Goal: Task Accomplishment & Management: Complete application form

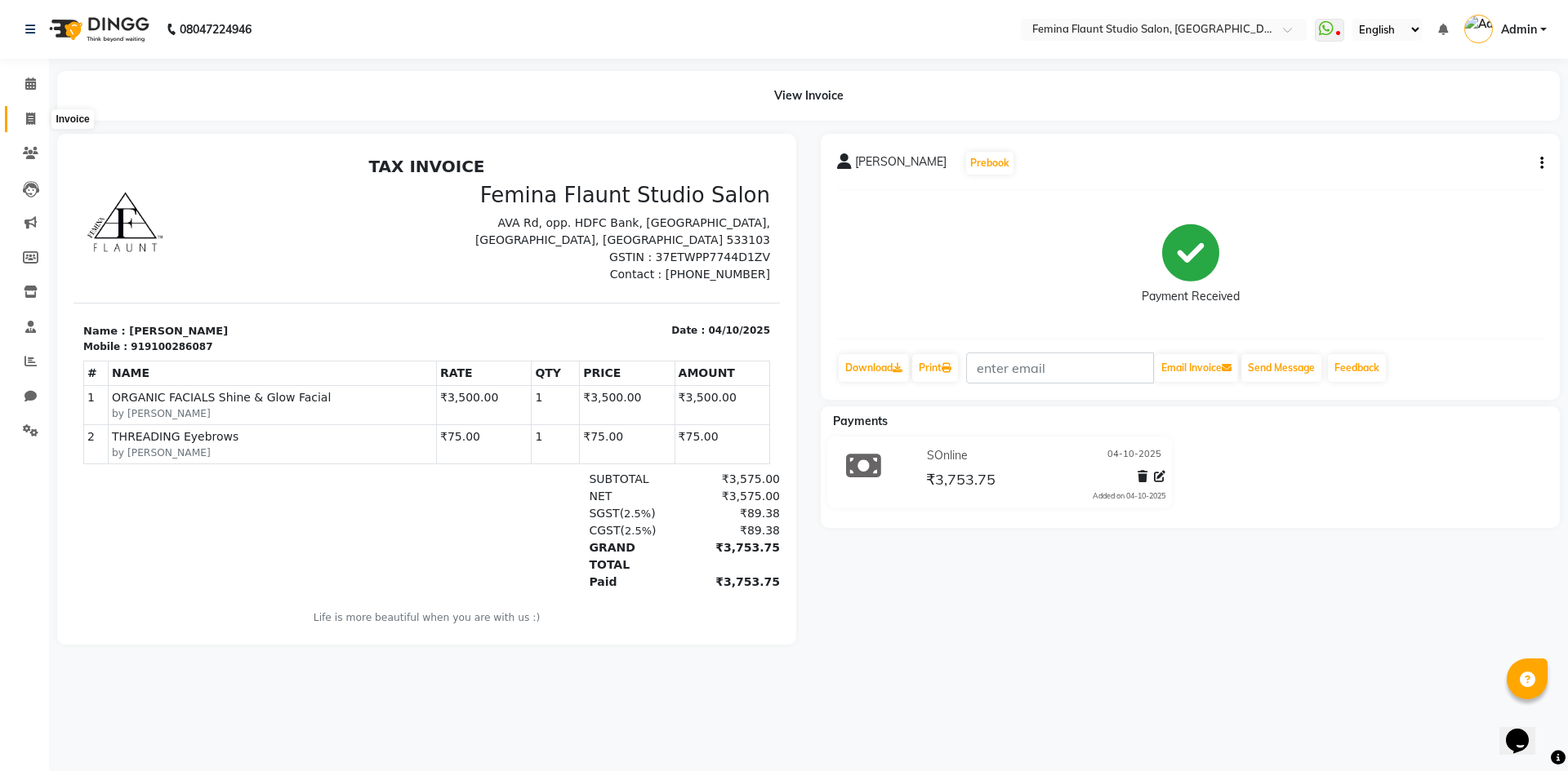
click at [33, 118] on icon at bounding box center [31, 118] width 9 height 12
select select "service"
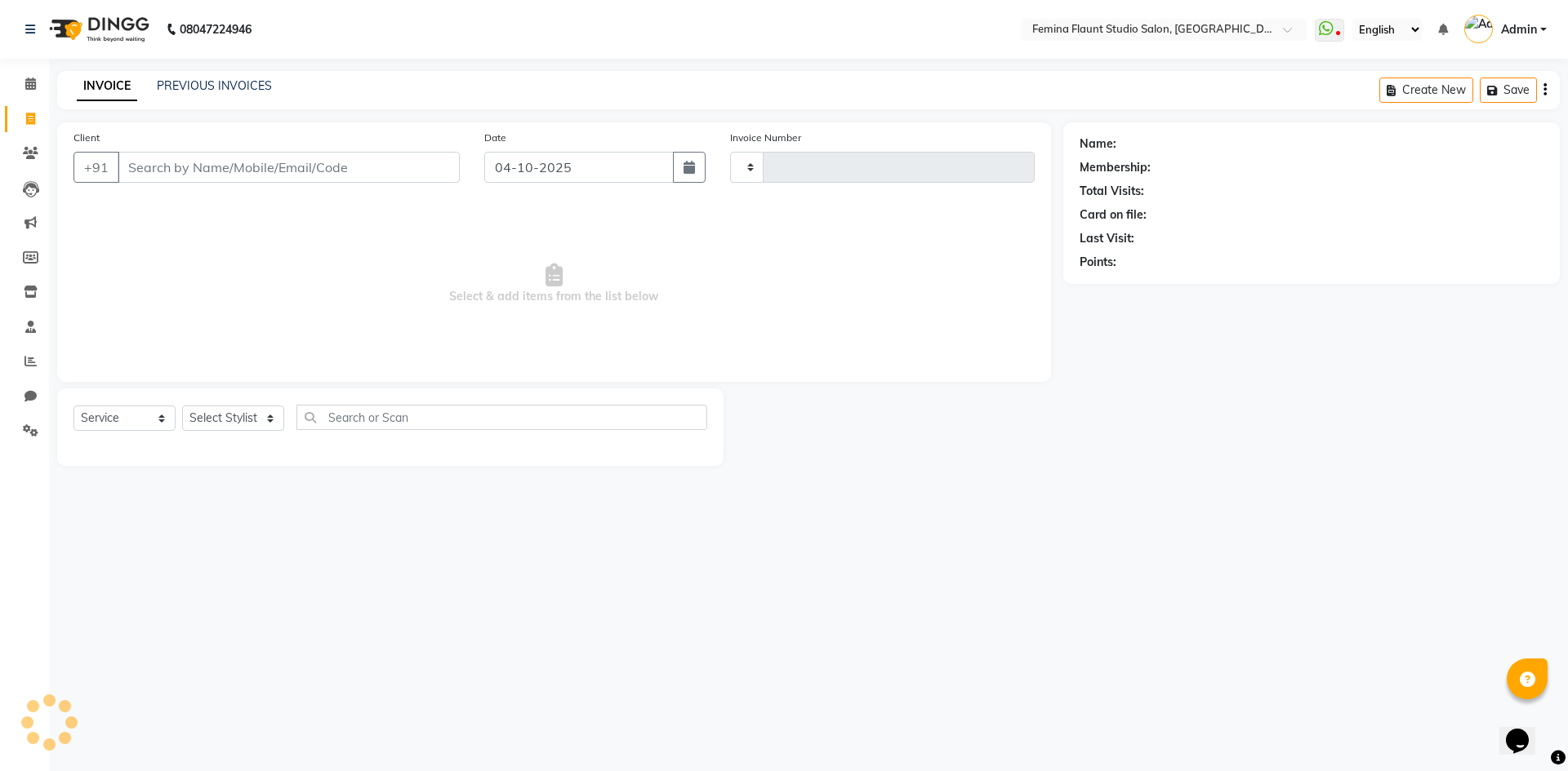
type input "0683"
select select "8333"
click at [258, 419] on select "Select Stylist Admin Durga [PERSON_NAME] [PERSON_NAME] Sri [PERSON_NAME] [PERSO…" at bounding box center [233, 417] width 102 height 25
select select "80610"
click at [182, 405] on select "Select Stylist Admin Durga [PERSON_NAME] [PERSON_NAME] Sri [PERSON_NAME] [PERSO…" at bounding box center [233, 417] width 102 height 25
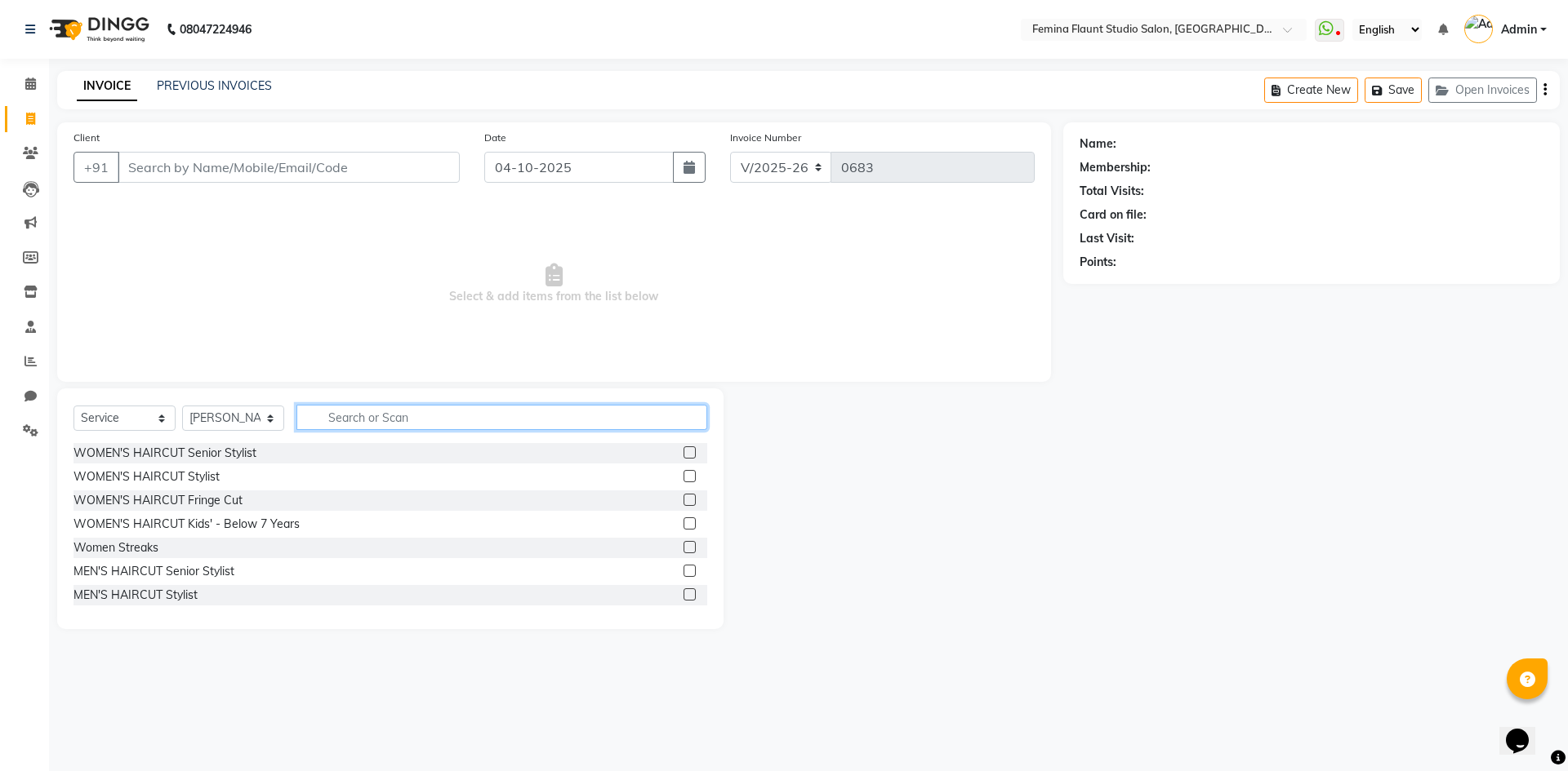
click at [401, 417] on input "text" at bounding box center [502, 417] width 411 height 25
type input "hair"
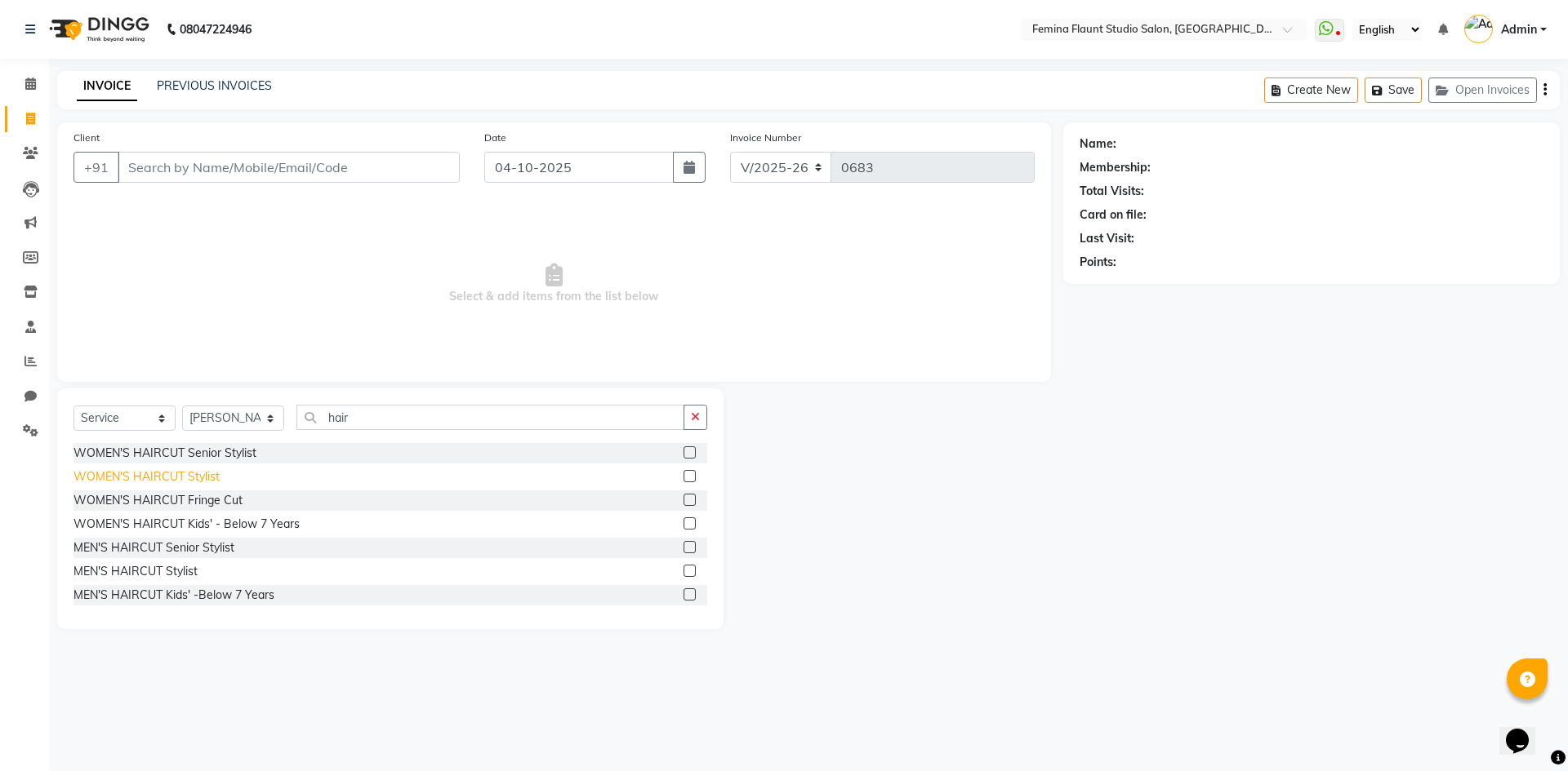
click at [173, 479] on div "WOMEN'S HAIRCUT Stylist" at bounding box center [146, 477] width 146 height 18
checkbox input "false"
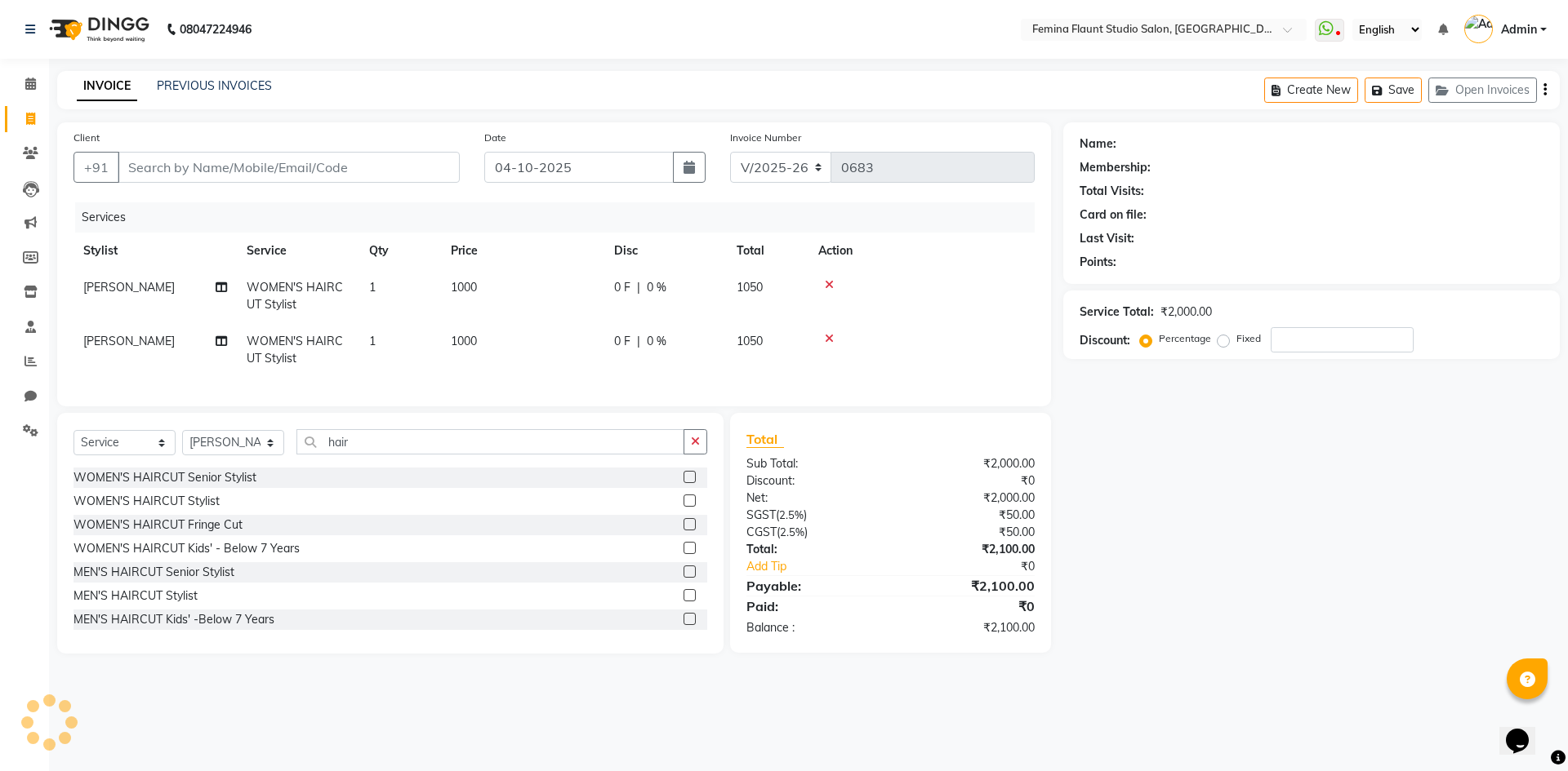
click at [830, 339] on icon at bounding box center [830, 339] width 9 height 11
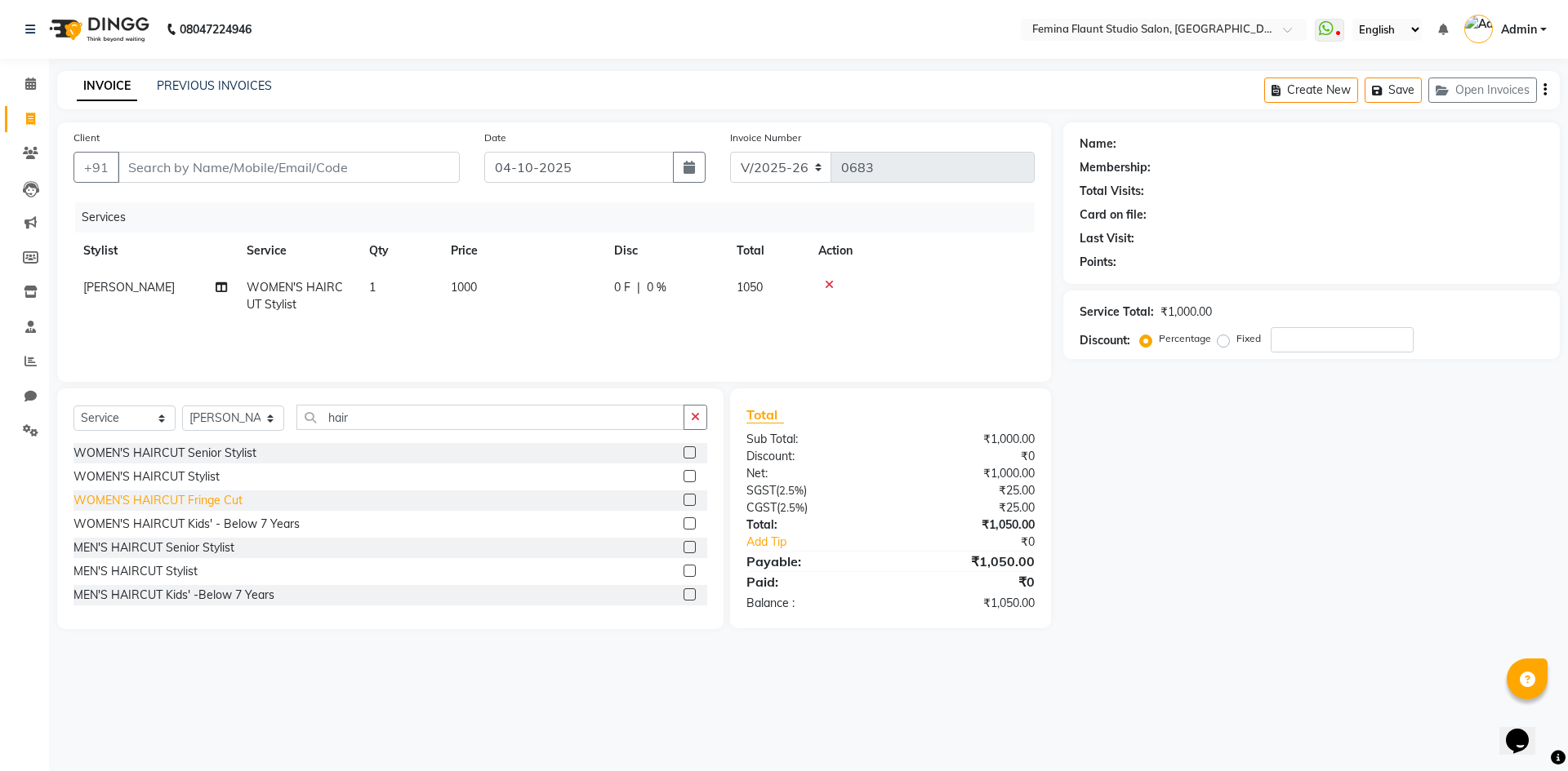
click at [225, 500] on div "WOMEN'S HAIRCUT Fringe Cut" at bounding box center [157, 501] width 169 height 18
checkbox input "false"
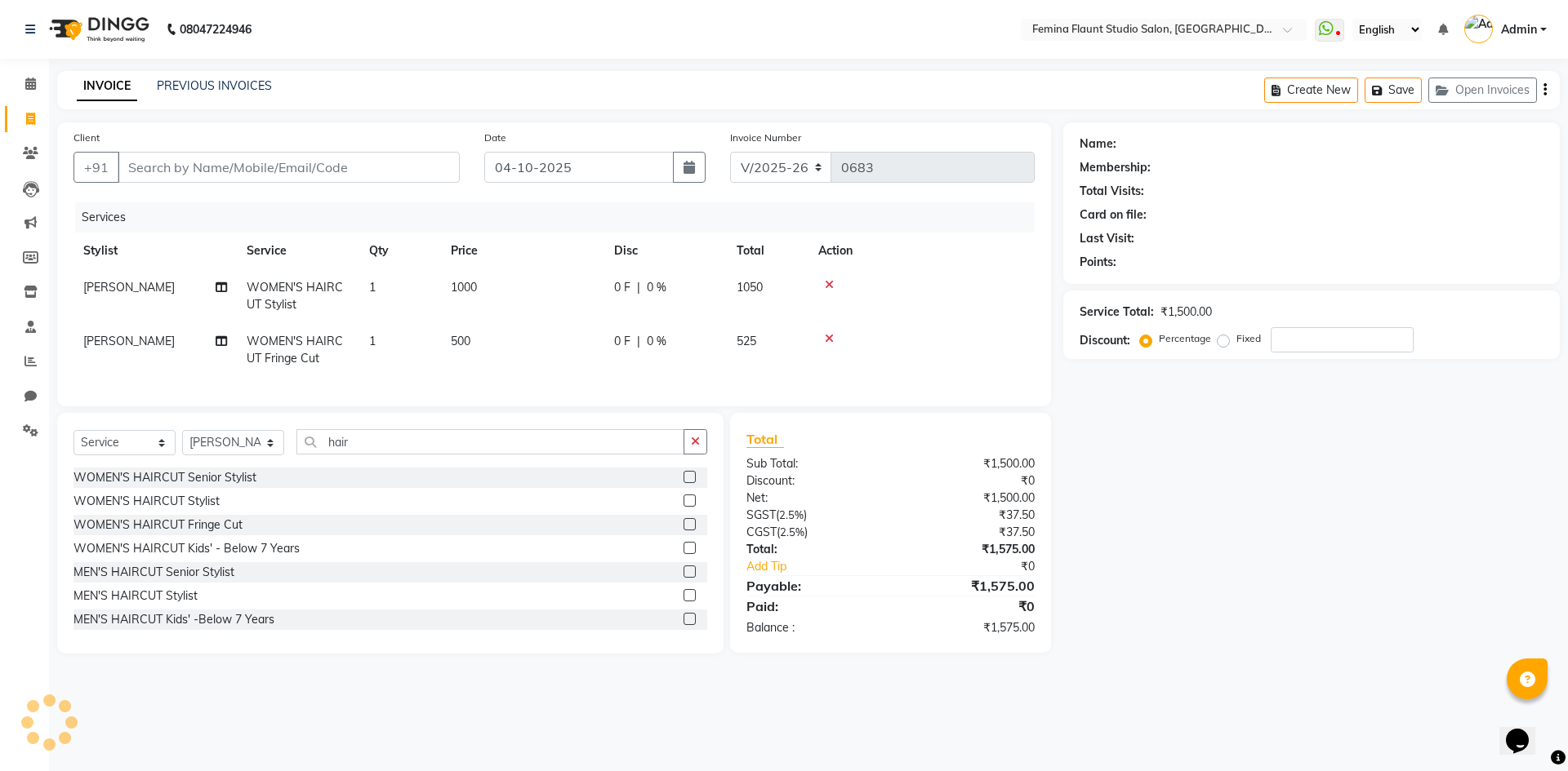
click at [827, 337] on icon at bounding box center [830, 339] width 9 height 11
click at [827, 337] on div "Services Stylist Service Qty Price Disc Total Action [PERSON_NAME] WOMEN'S HAIR…" at bounding box center [554, 296] width 961 height 188
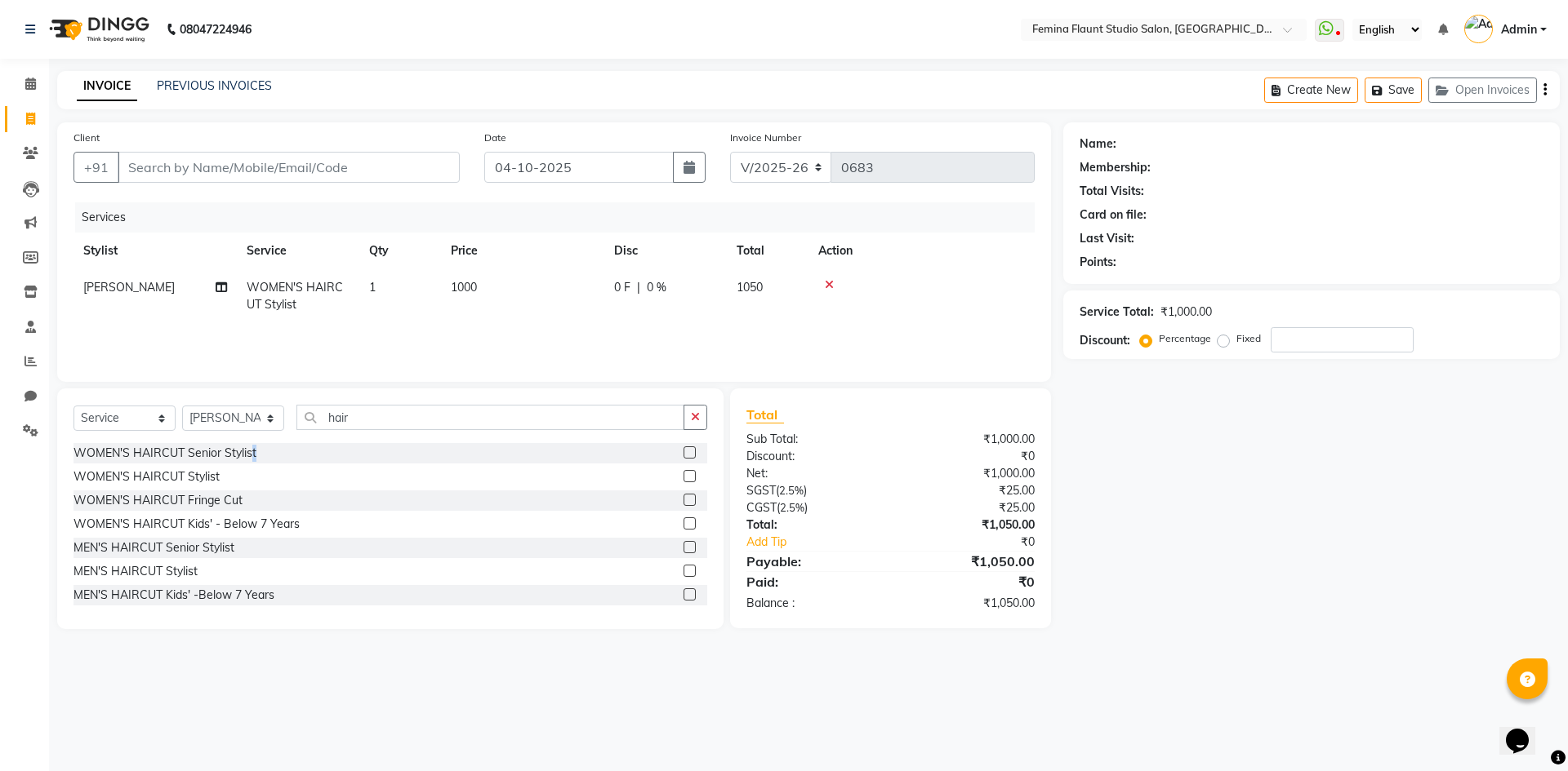
click at [256, 453] on div "WOMEN'S HAIRCUT Senior Stylist" at bounding box center [390, 454] width 633 height 20
click at [827, 286] on icon at bounding box center [830, 285] width 9 height 11
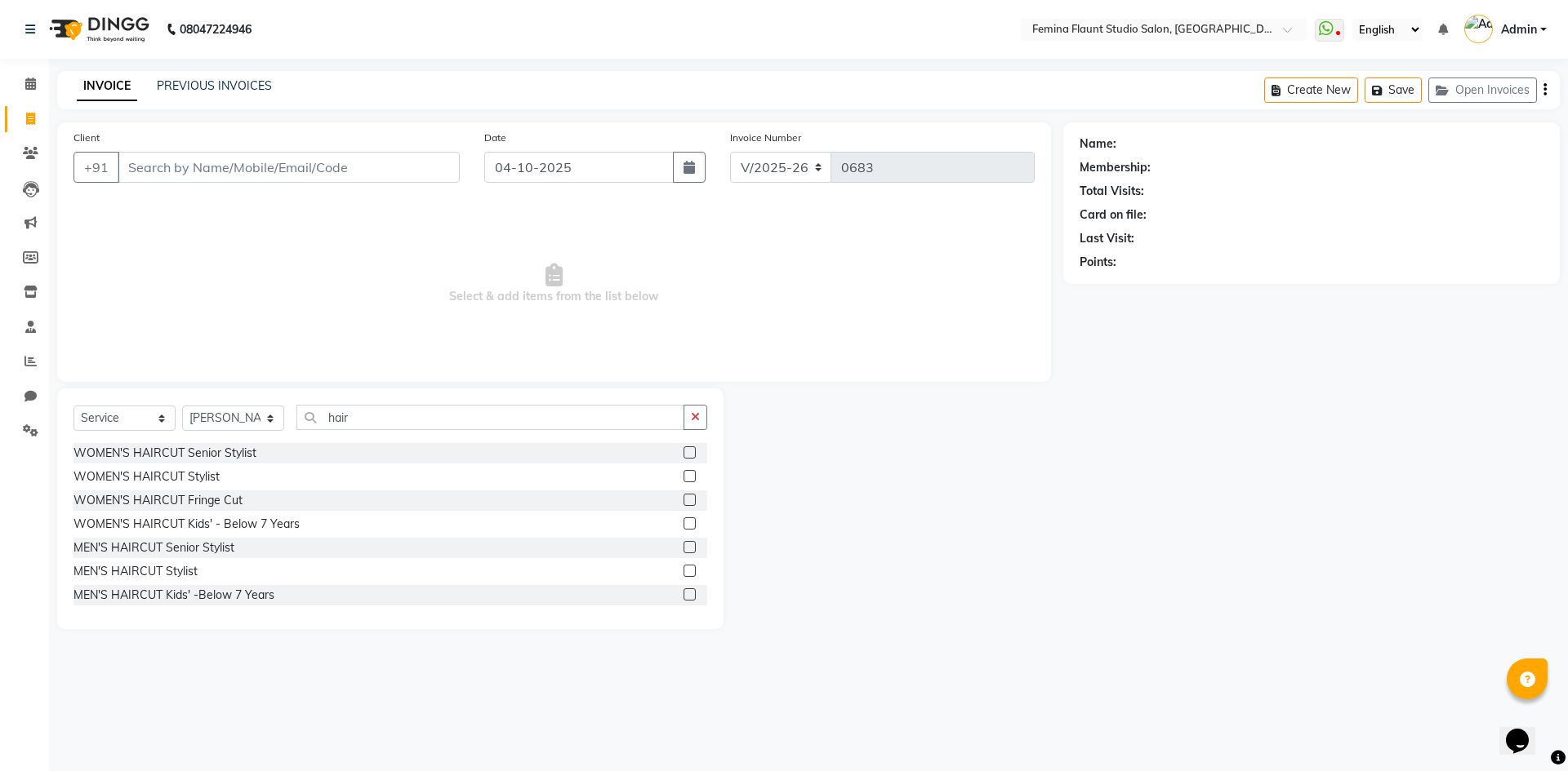
click at [684, 446] on label at bounding box center [689, 452] width 12 height 12
click at [684, 448] on input "checkbox" at bounding box center [688, 453] width 10 height 10
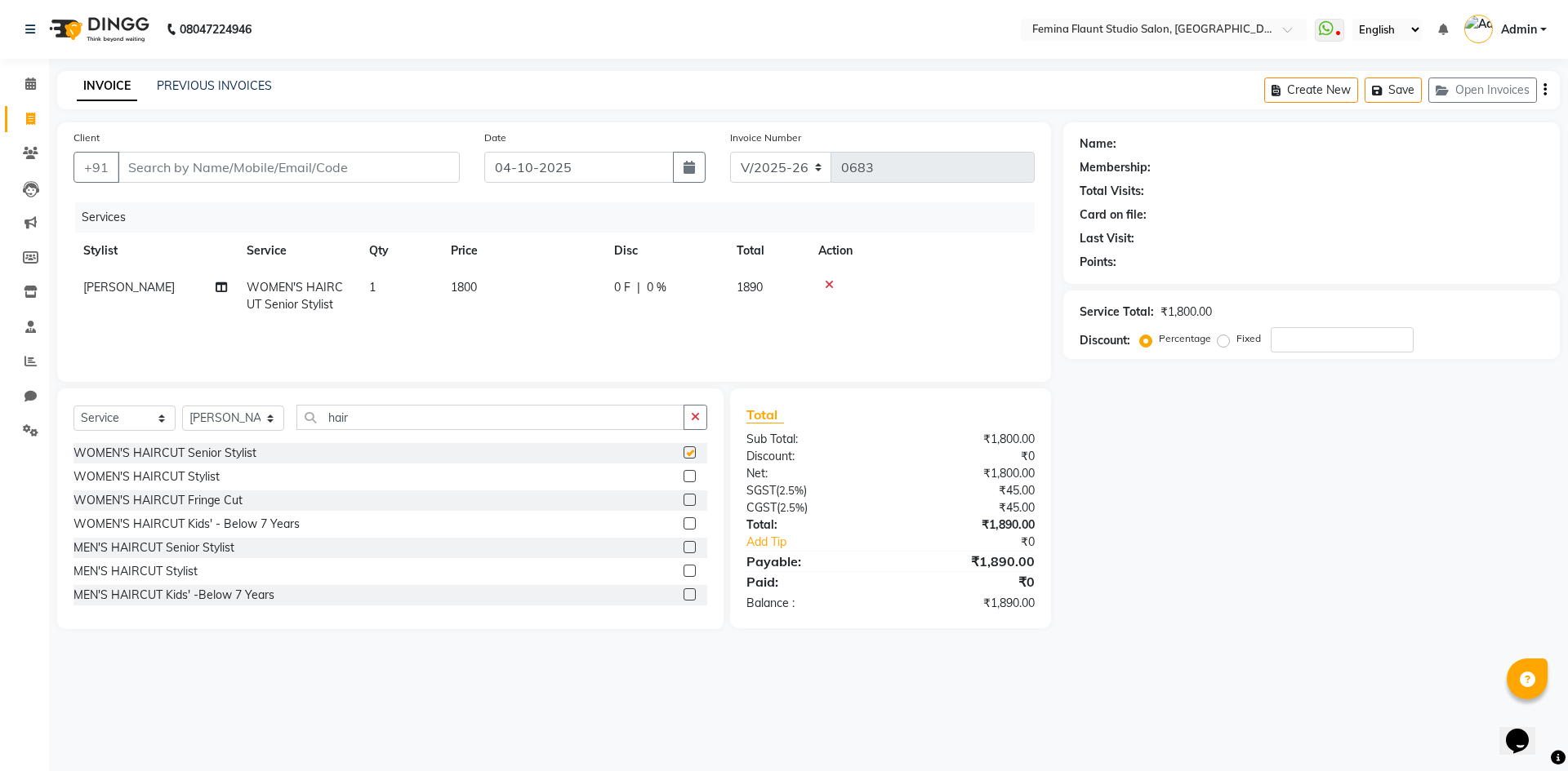
checkbox input "false"
click at [477, 292] on span "1800" at bounding box center [464, 288] width 26 height 15
select select "80610"
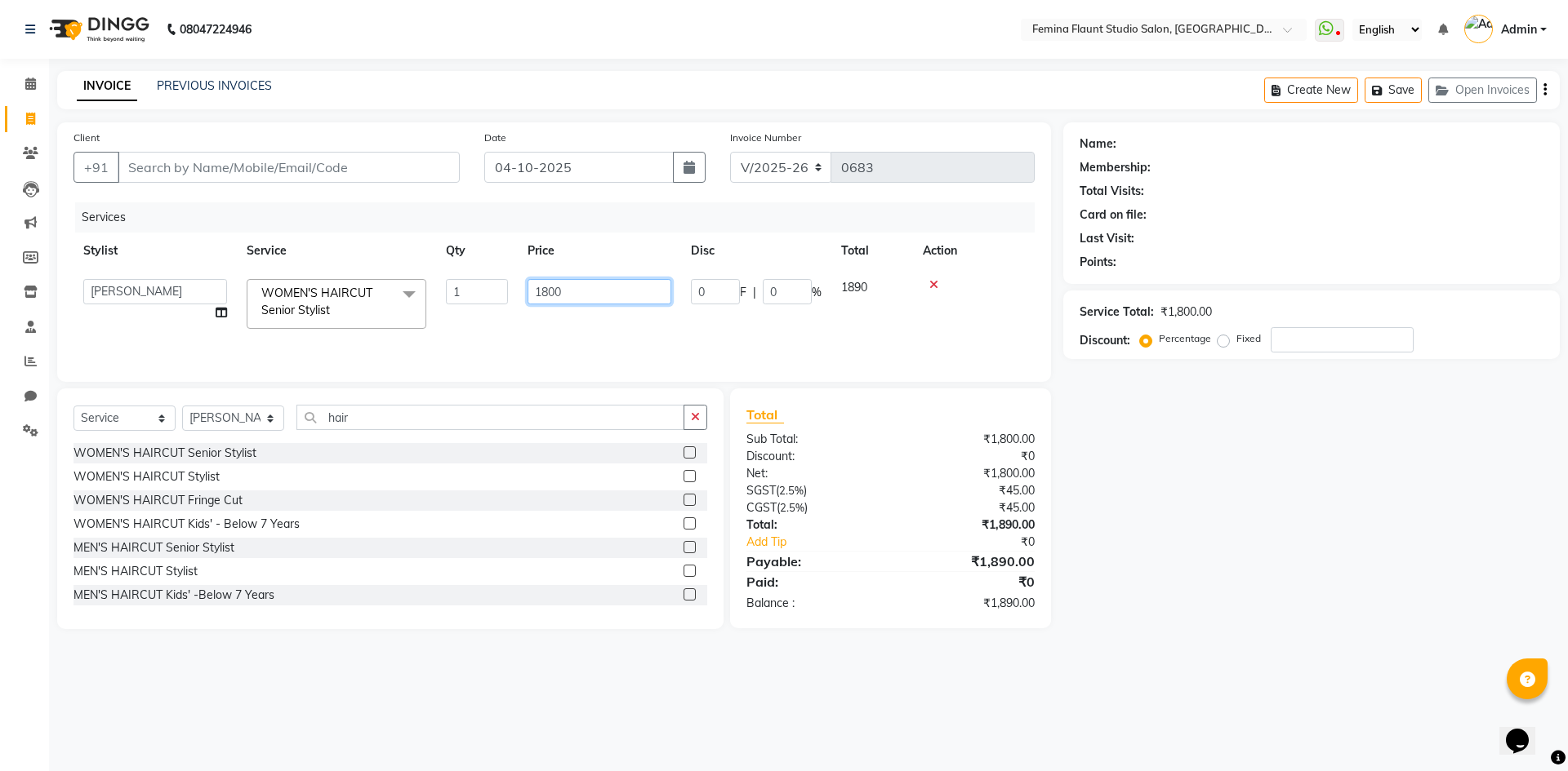
click at [571, 294] on input "1800" at bounding box center [599, 292] width 144 height 25
type input "1"
type input "1400"
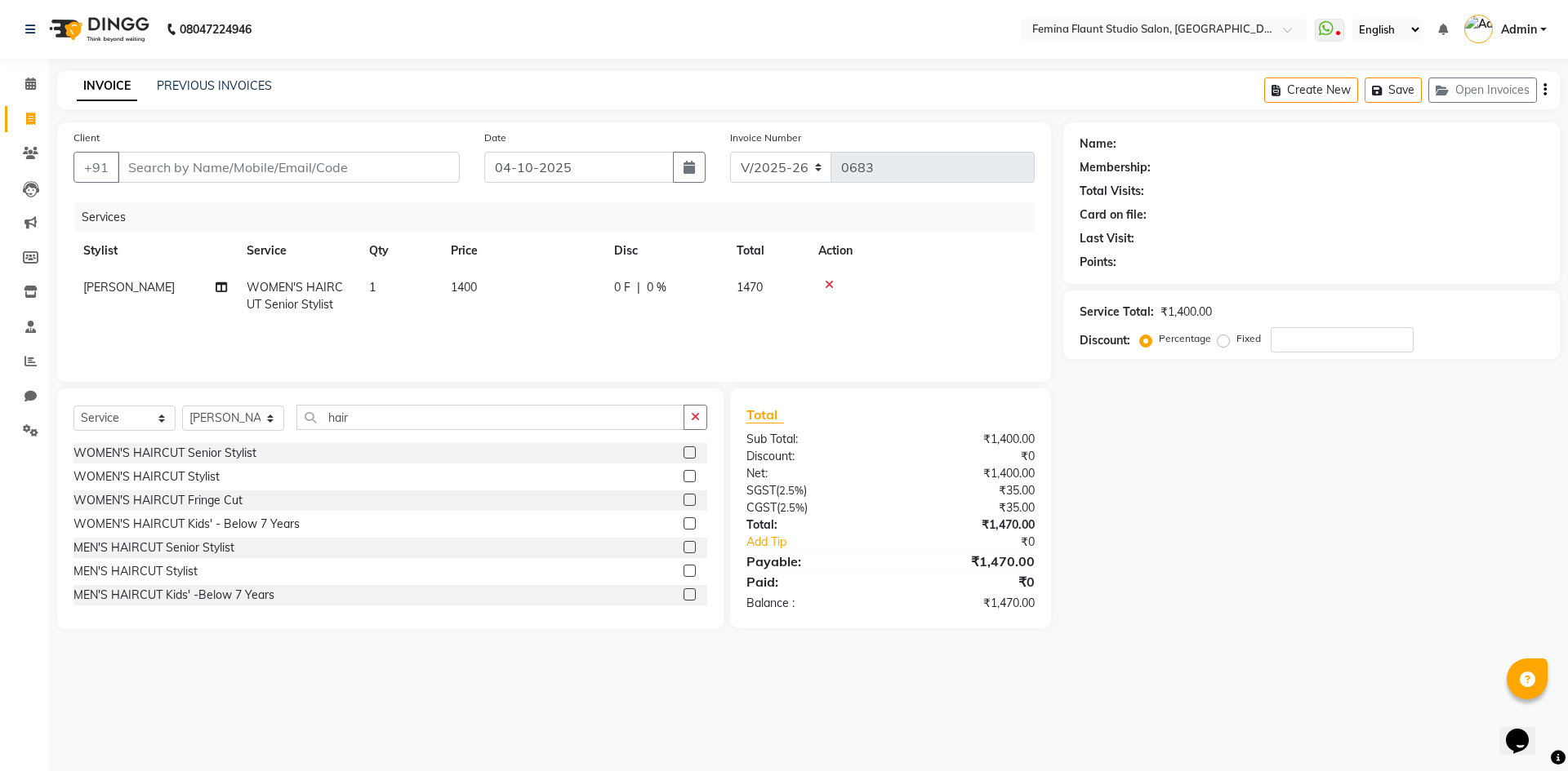
click at [1194, 460] on div "Name: Membership: Total Visits: Card on file: Last Visit: Points: Service Total…" at bounding box center [1317, 376] width 508 height 507
click at [282, 165] on input "Client" at bounding box center [289, 168] width 343 height 31
type input "9"
type input "0"
type input "9177479922"
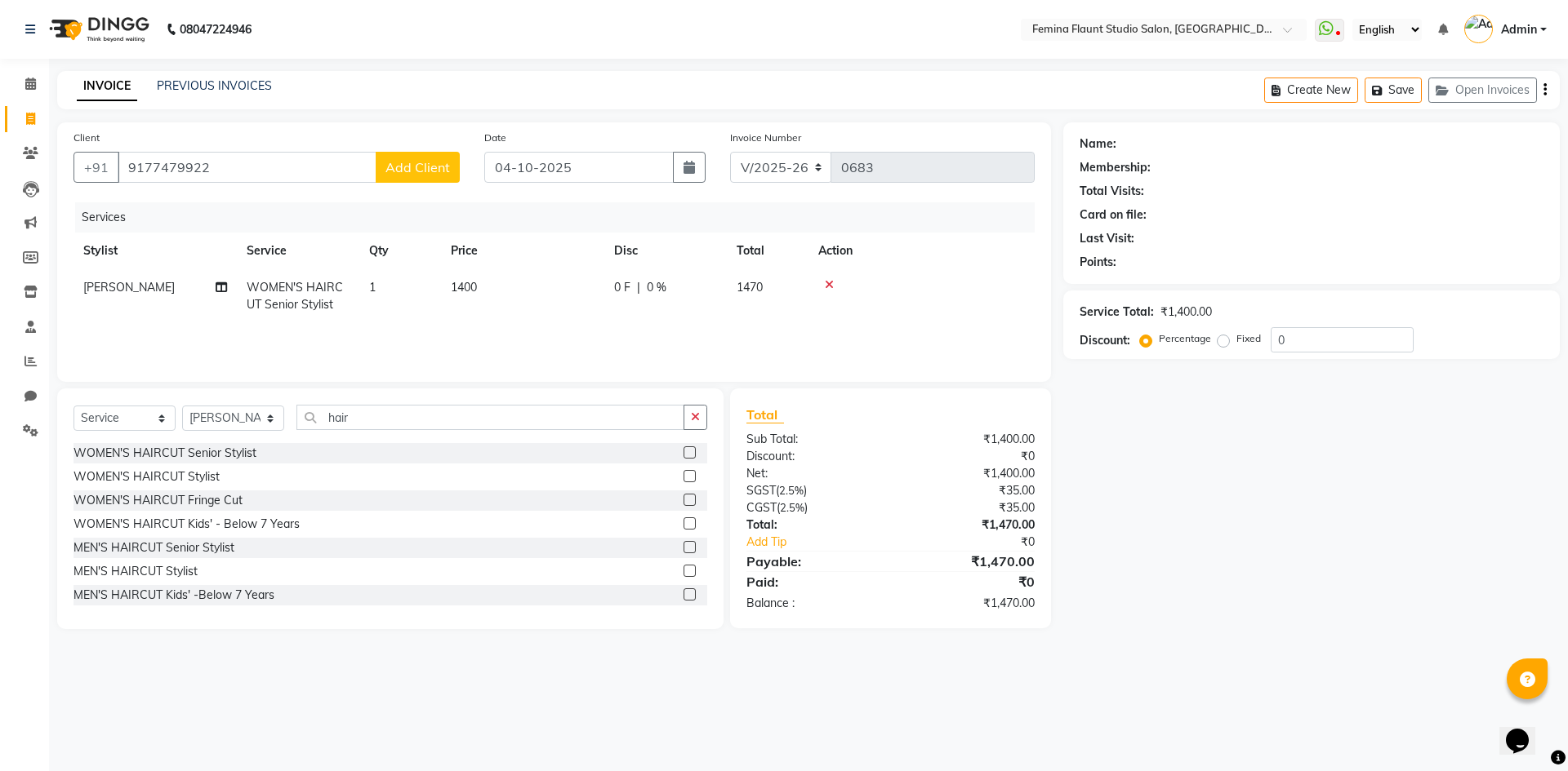
click at [408, 174] on span "Add Client" at bounding box center [418, 168] width 65 height 17
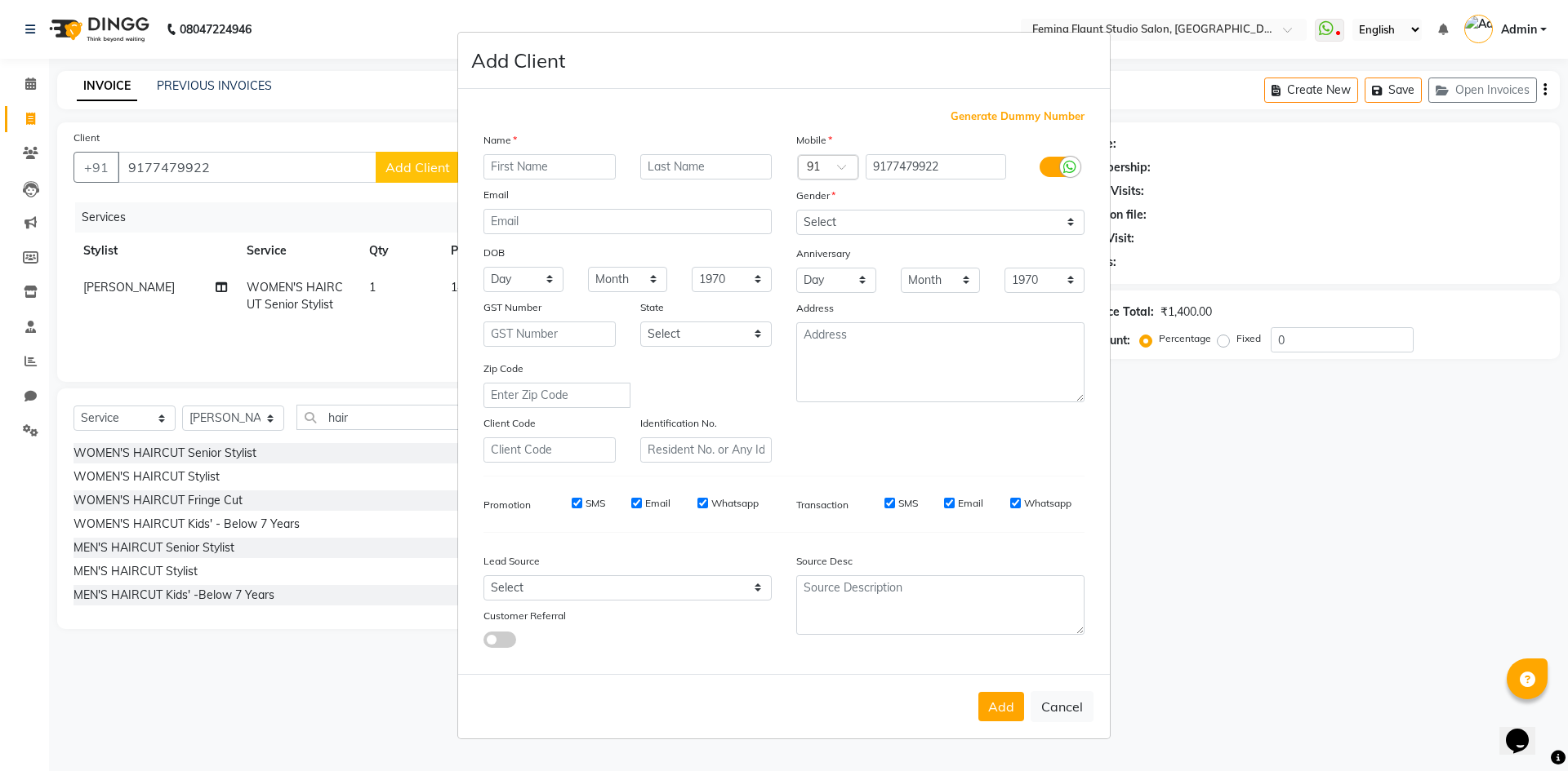
click at [514, 169] on input "text" at bounding box center [549, 167] width 132 height 25
type input "g"
type input "G"
click at [672, 168] on input "text" at bounding box center [706, 167] width 132 height 25
click at [546, 169] on input "G" at bounding box center [549, 167] width 132 height 25
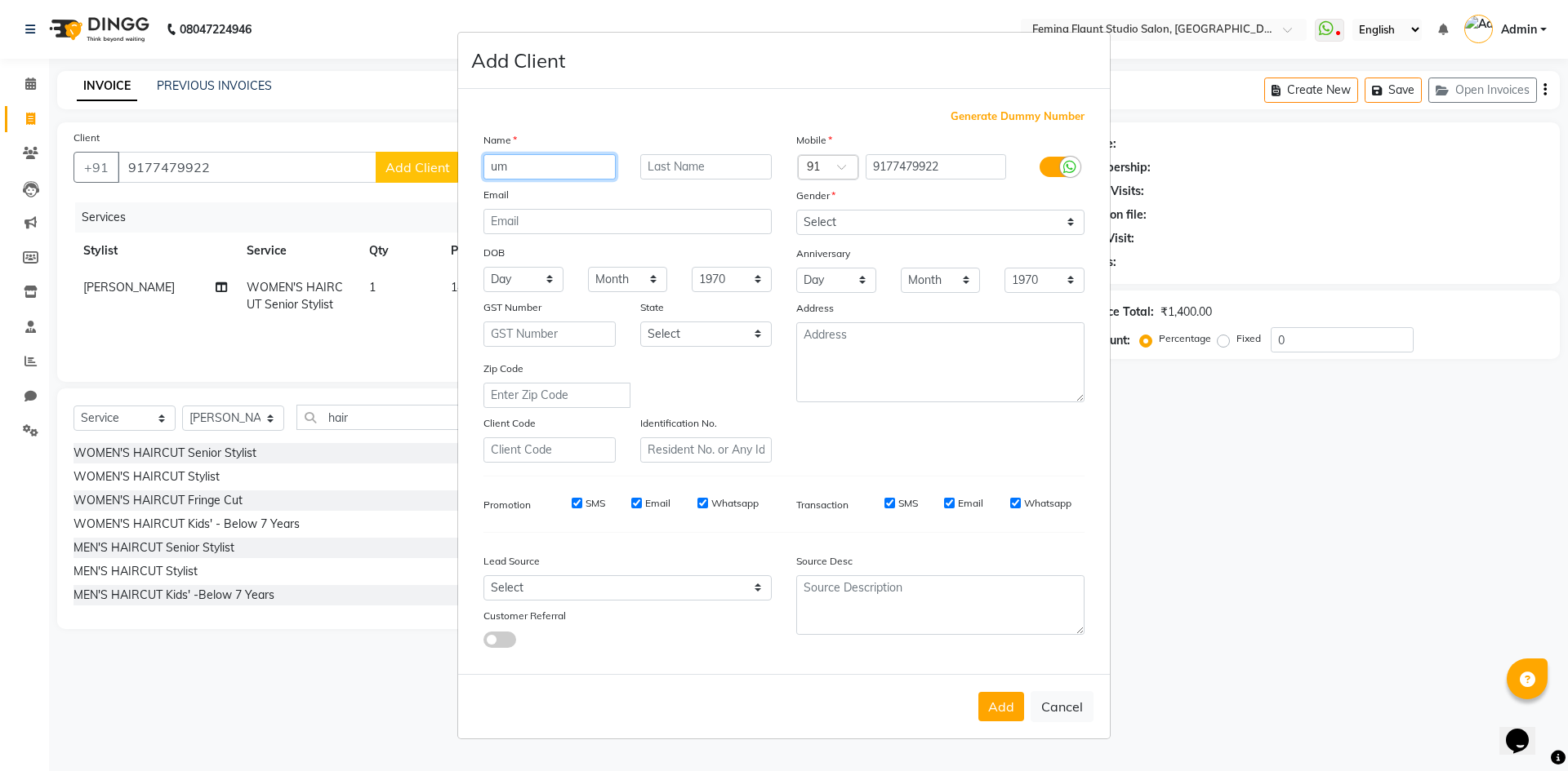
type input "u"
type input "Umma"
click at [681, 169] on input "text" at bounding box center [706, 167] width 132 height 25
type input "G"
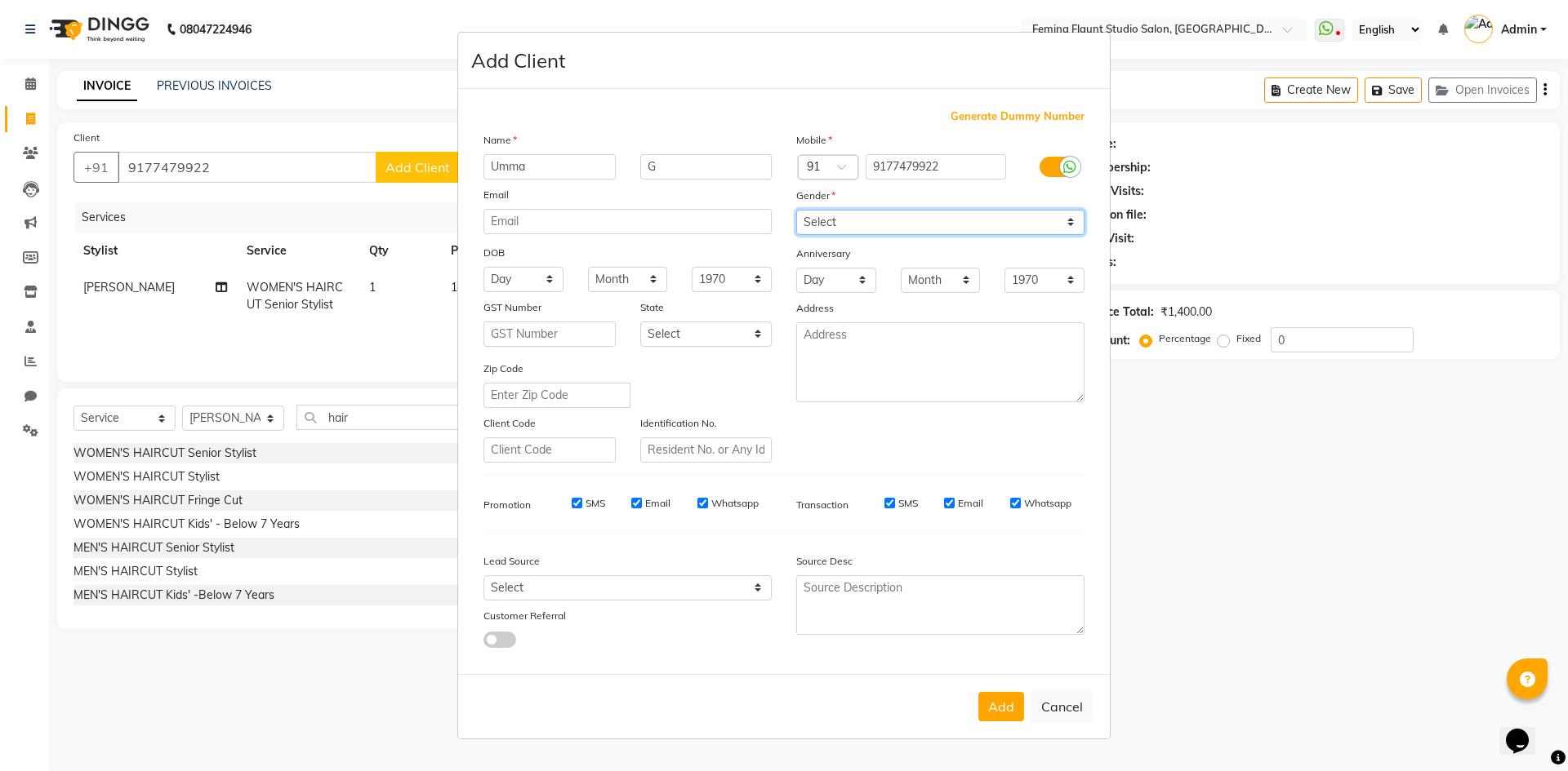
click at [1012, 218] on select "Select [DEMOGRAPHIC_DATA] [DEMOGRAPHIC_DATA] Other Prefer Not To Say" at bounding box center [940, 222] width 288 height 25
select select "[DEMOGRAPHIC_DATA]"
click at [797, 210] on select "Select [DEMOGRAPHIC_DATA] [DEMOGRAPHIC_DATA] Other Prefer Not To Say" at bounding box center [940, 222] width 288 height 25
click at [994, 704] on button "Add" at bounding box center [1001, 707] width 45 height 30
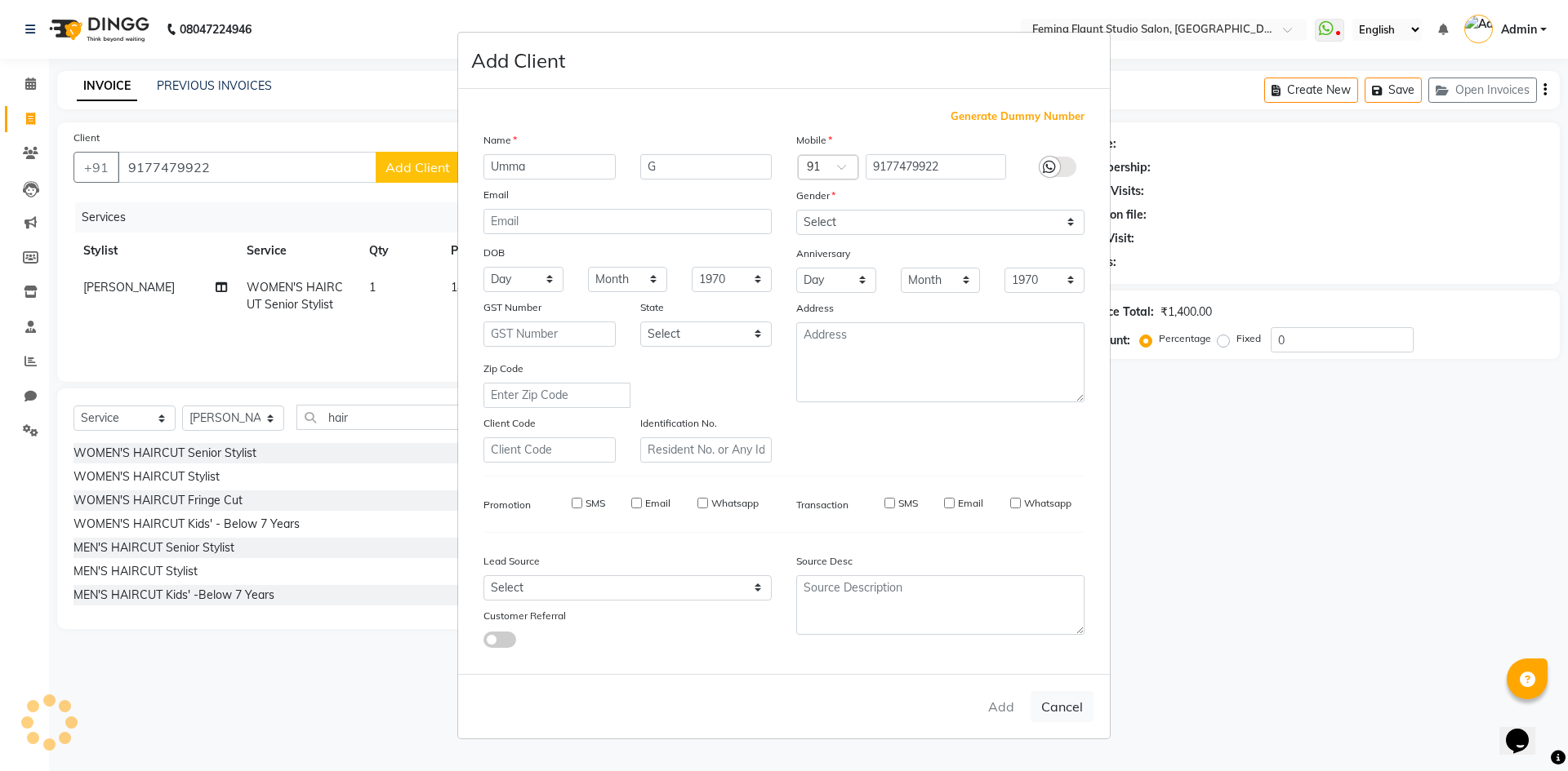
select select
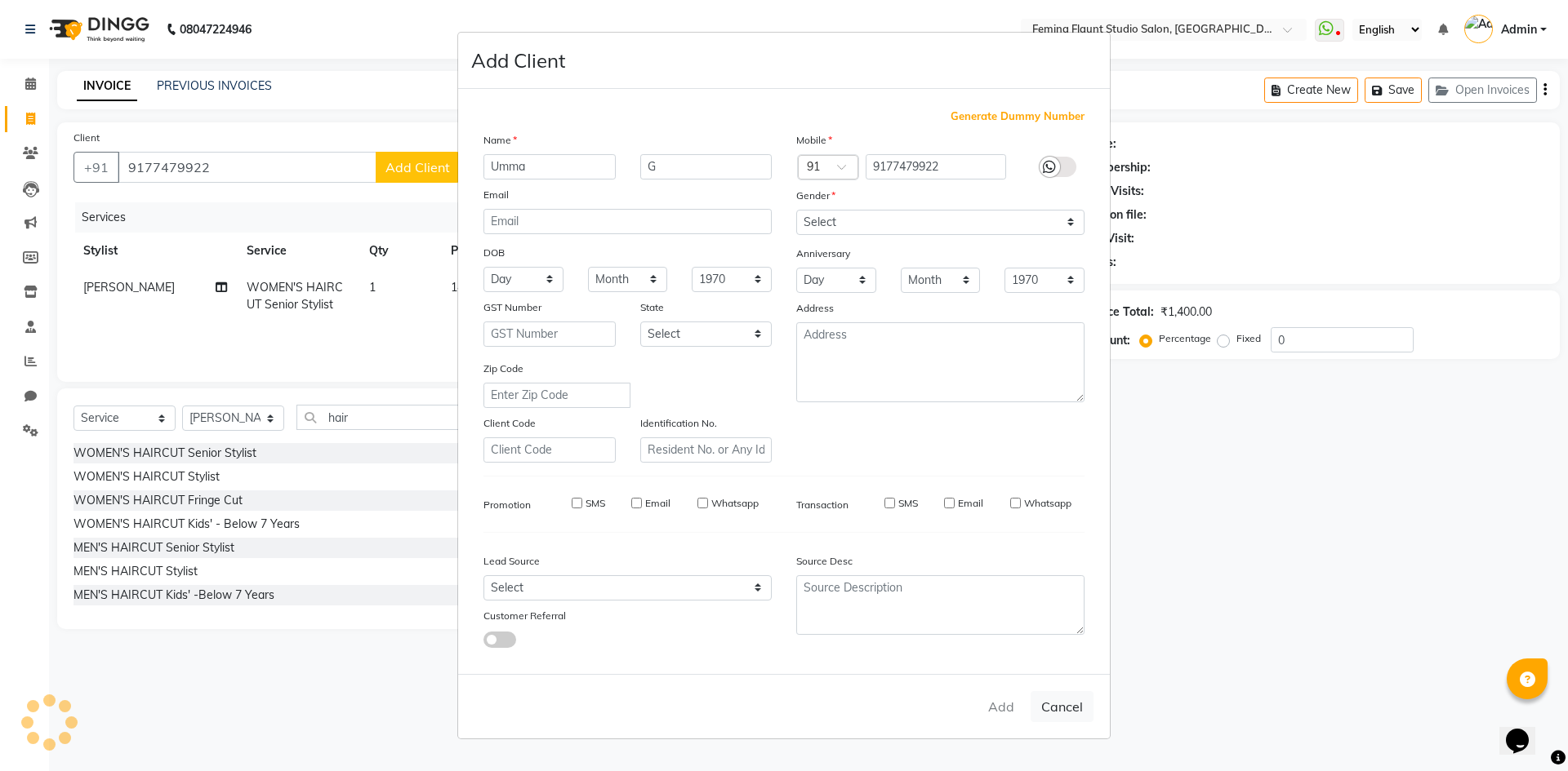
select select
checkbox input "false"
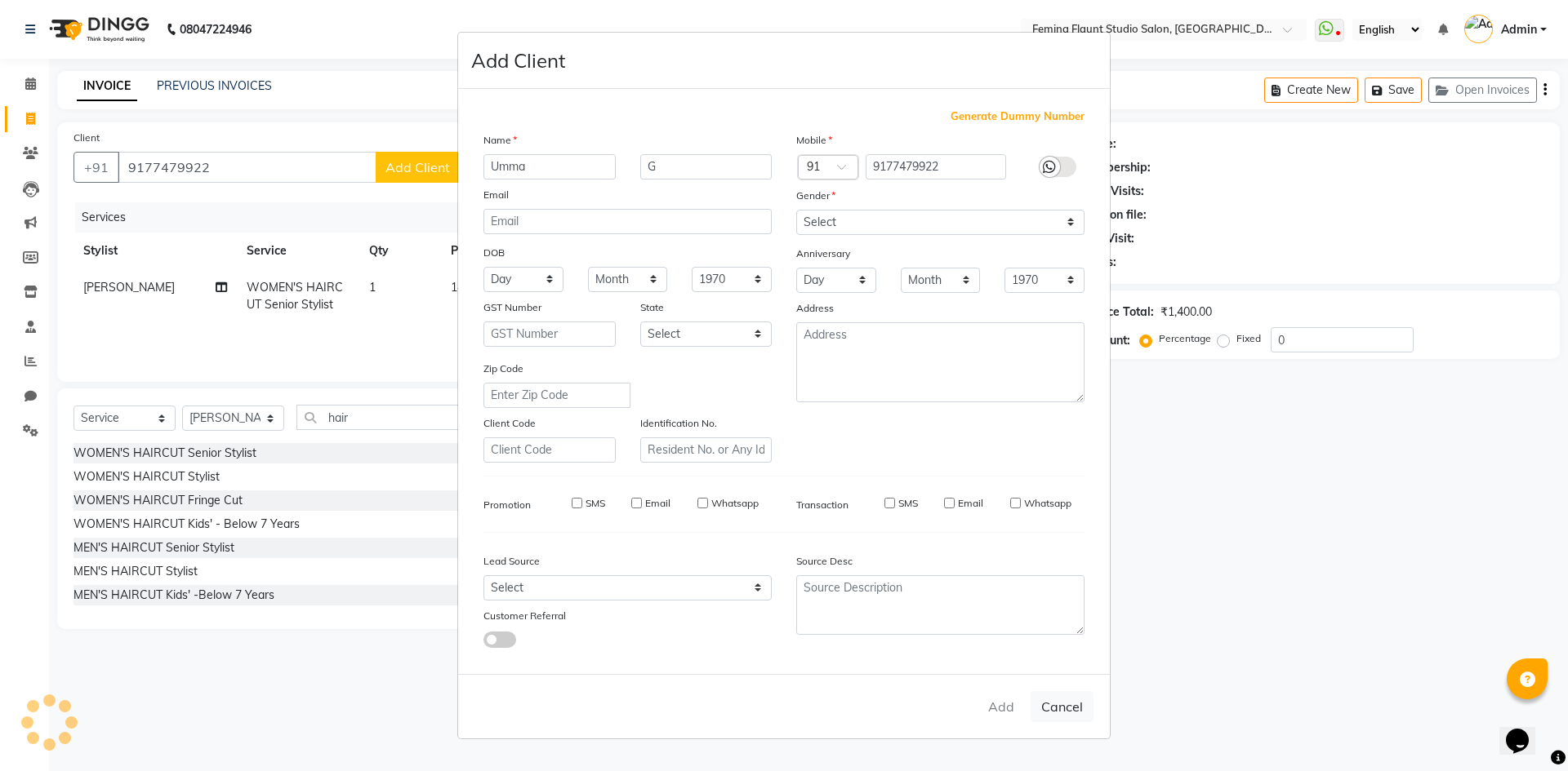
checkbox input "false"
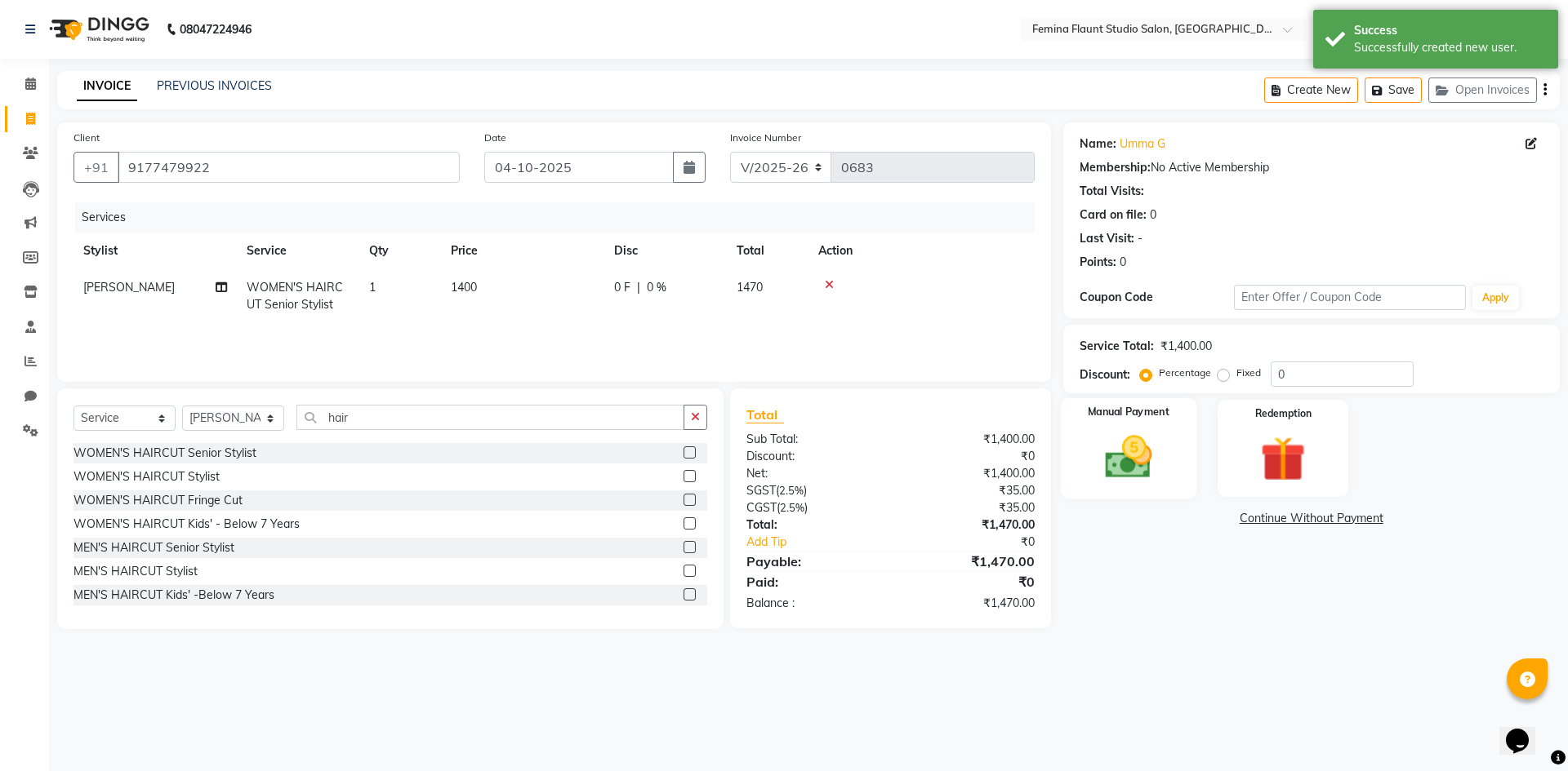
click at [1153, 441] on img at bounding box center [1128, 457] width 76 height 54
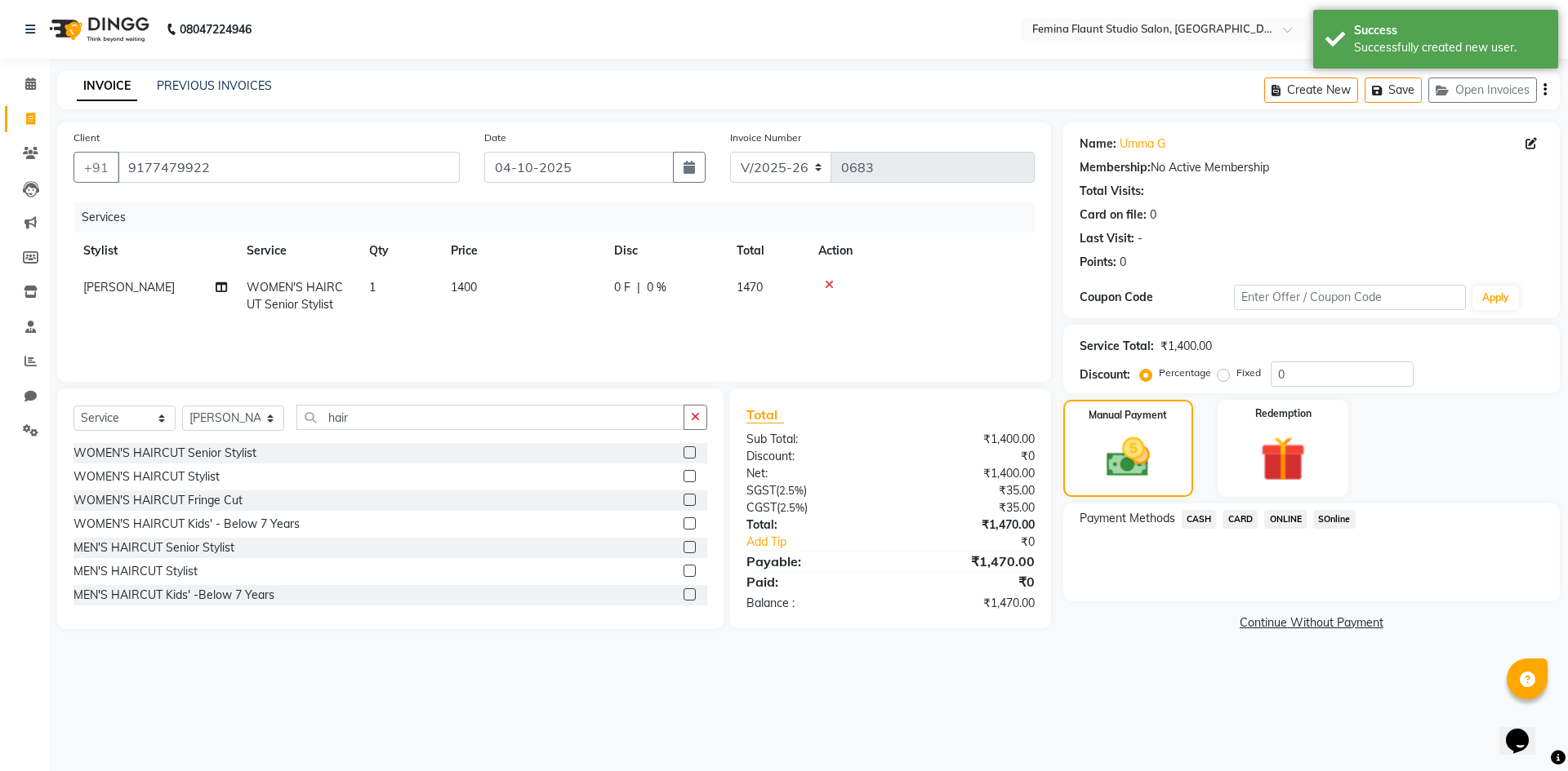
click at [1335, 518] on span "SOnline" at bounding box center [1335, 519] width 43 height 19
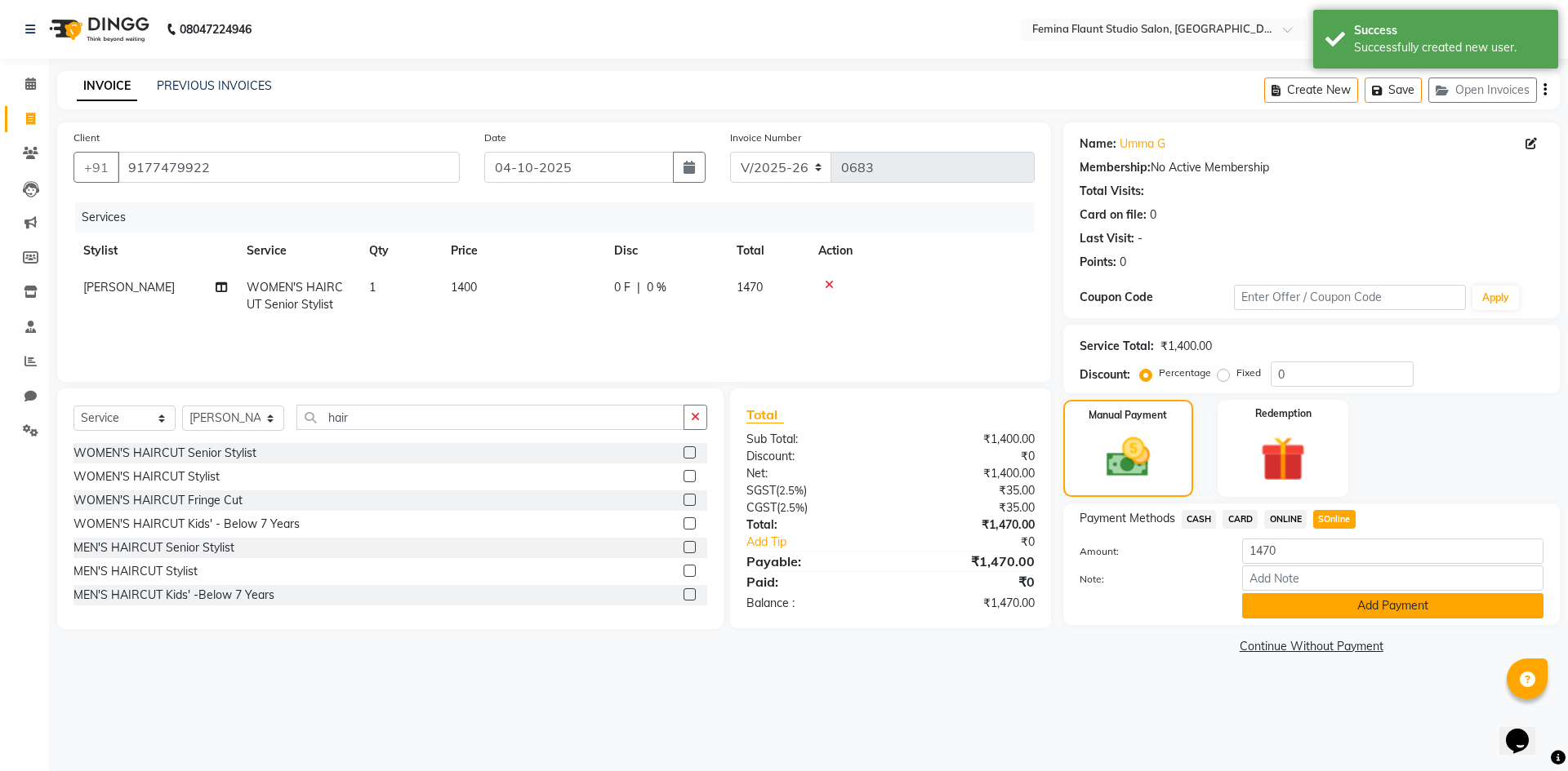
click at [1336, 605] on button "Add Payment" at bounding box center [1392, 605] width 301 height 25
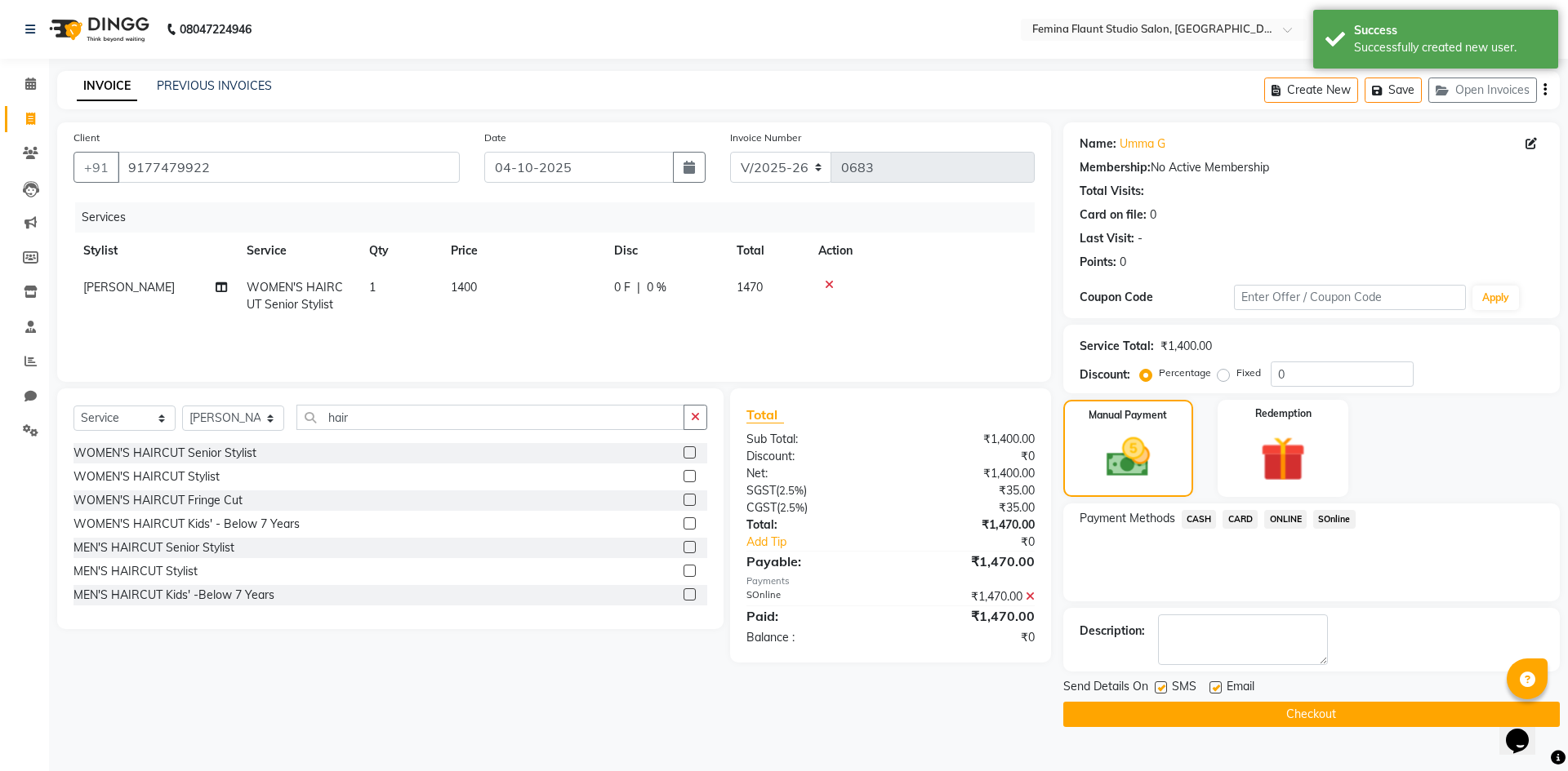
click at [1278, 717] on button "Checkout" at bounding box center [1311, 714] width 496 height 25
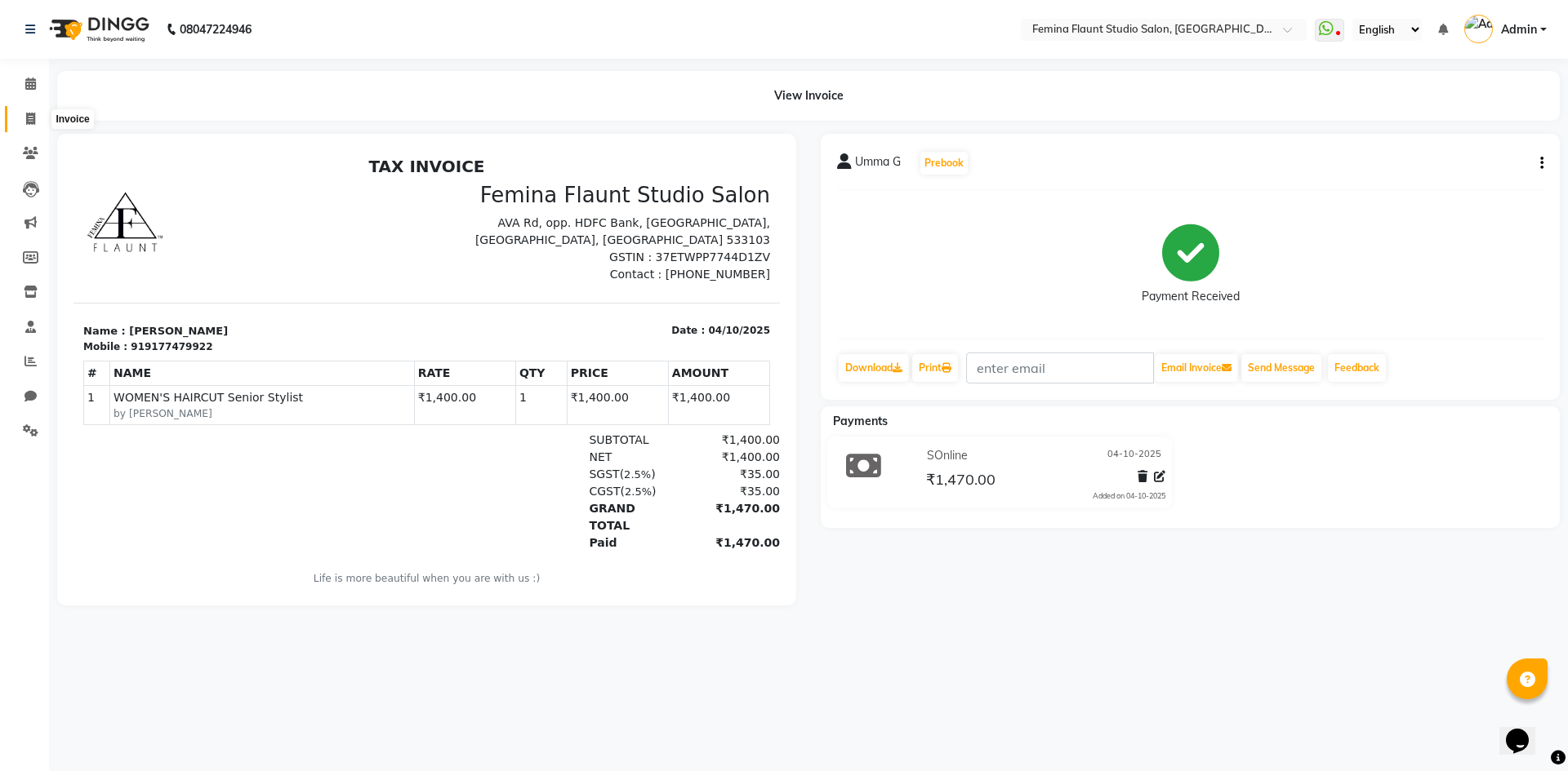
click at [31, 114] on icon at bounding box center [31, 118] width 9 height 12
select select "service"
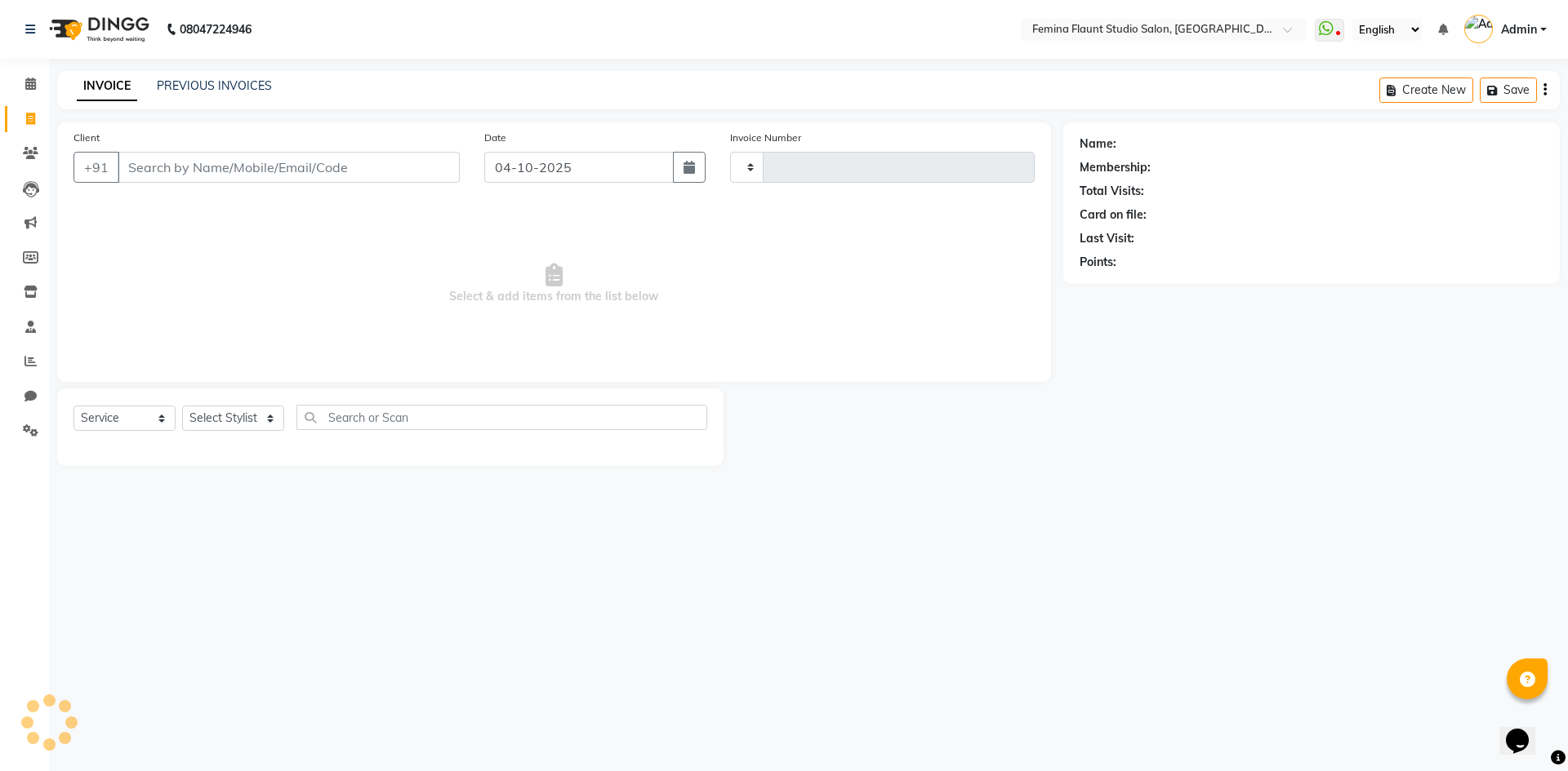
type input "0684"
select select "8333"
click at [191, 84] on link "PREVIOUS INVOICES" at bounding box center [214, 86] width 115 height 15
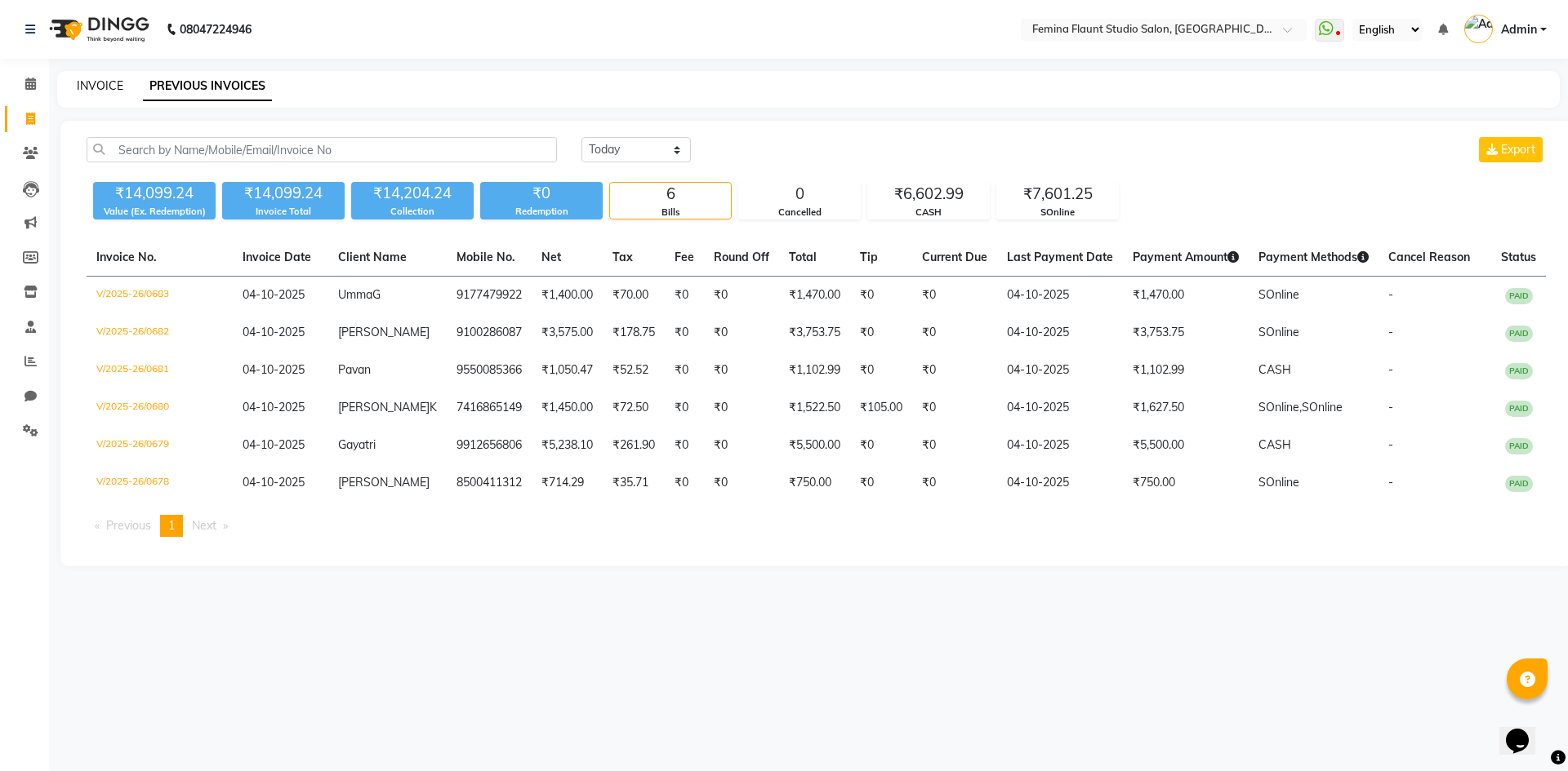
click at [99, 88] on link "INVOICE" at bounding box center [100, 86] width 46 height 15
select select "service"
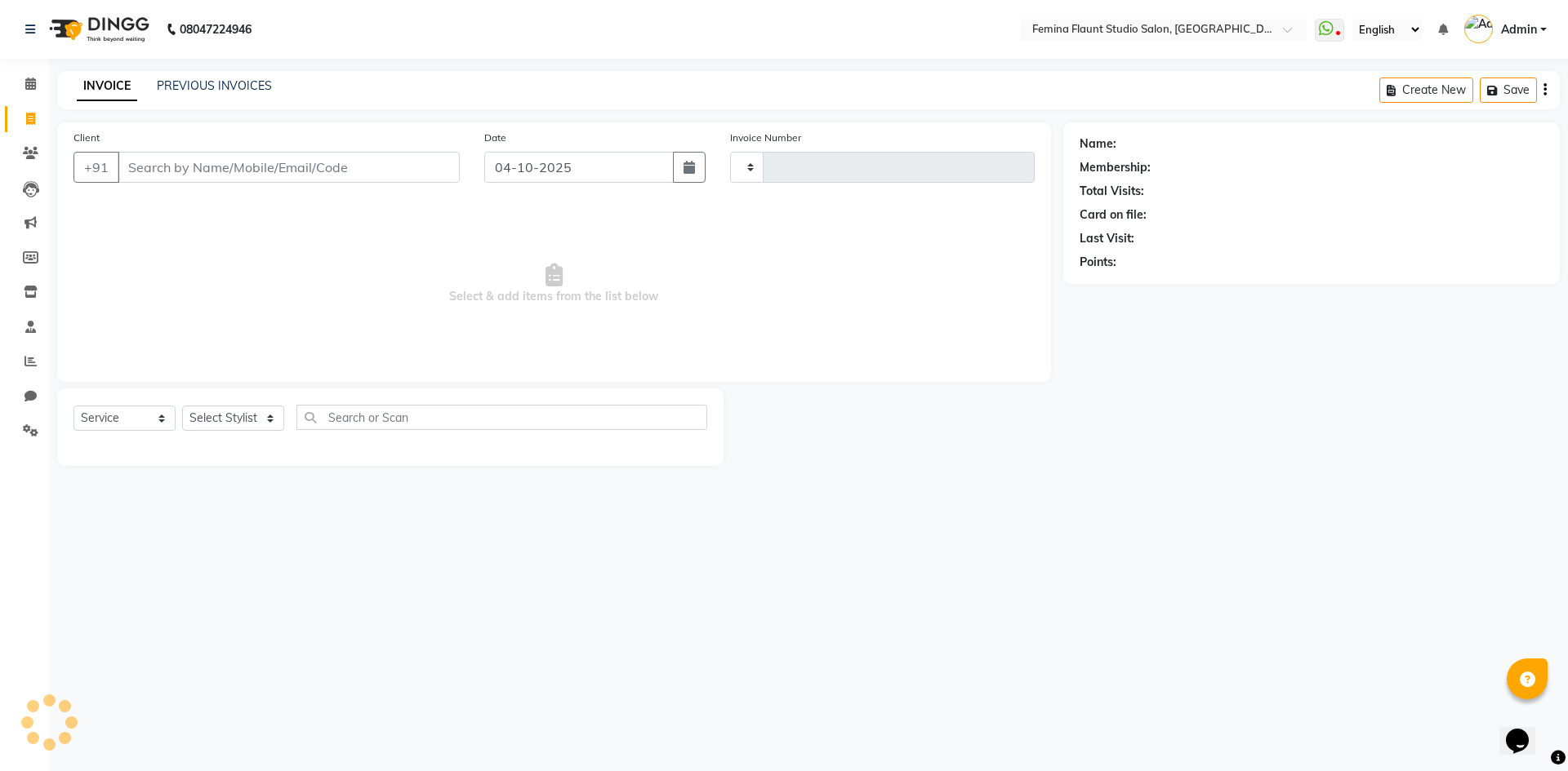
type input "0684"
select select "8333"
click at [345, 172] on input "Client" at bounding box center [289, 168] width 343 height 31
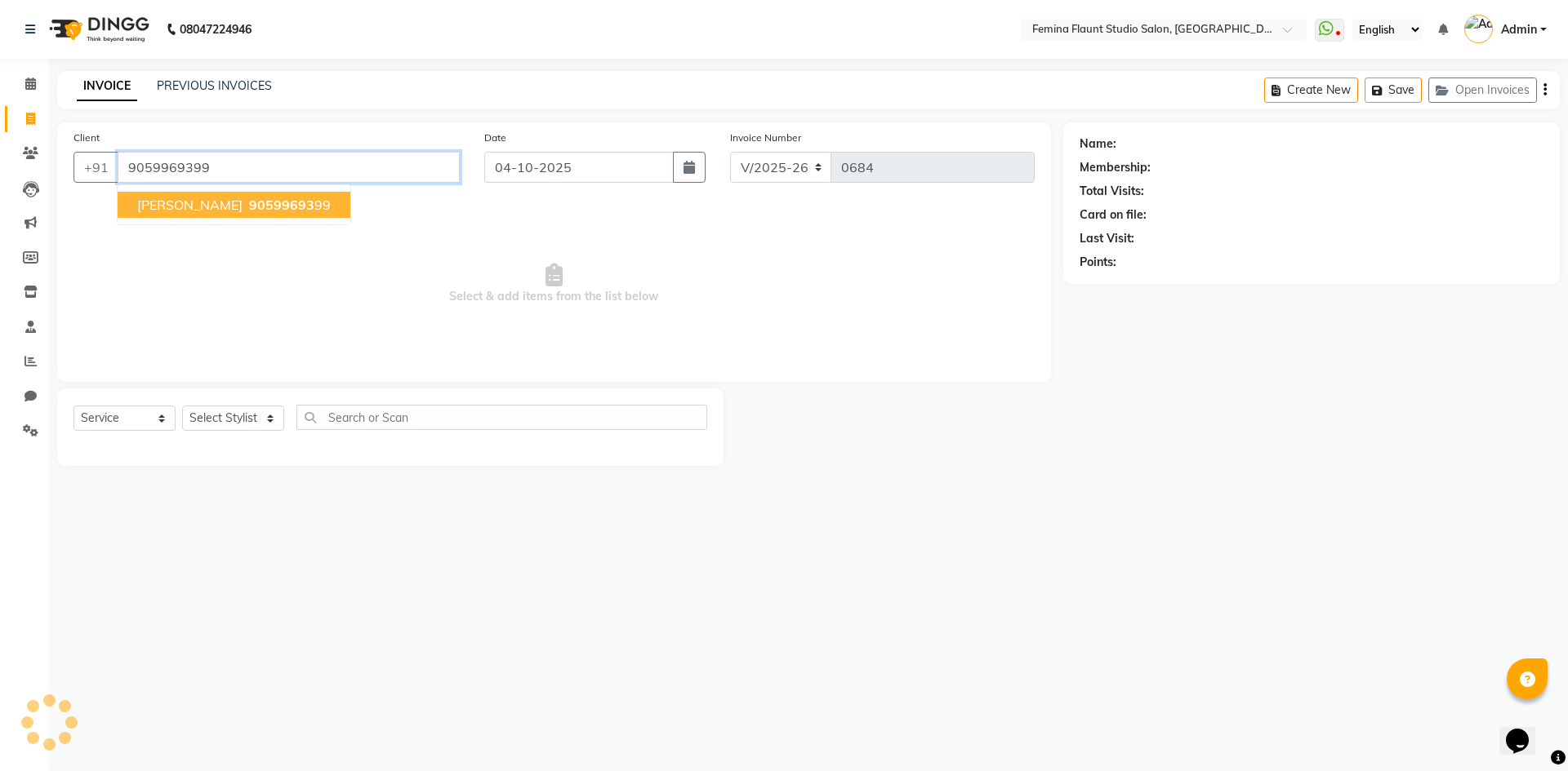
type input "9059969399"
click at [163, 198] on span "[PERSON_NAME]" at bounding box center [190, 205] width 106 height 17
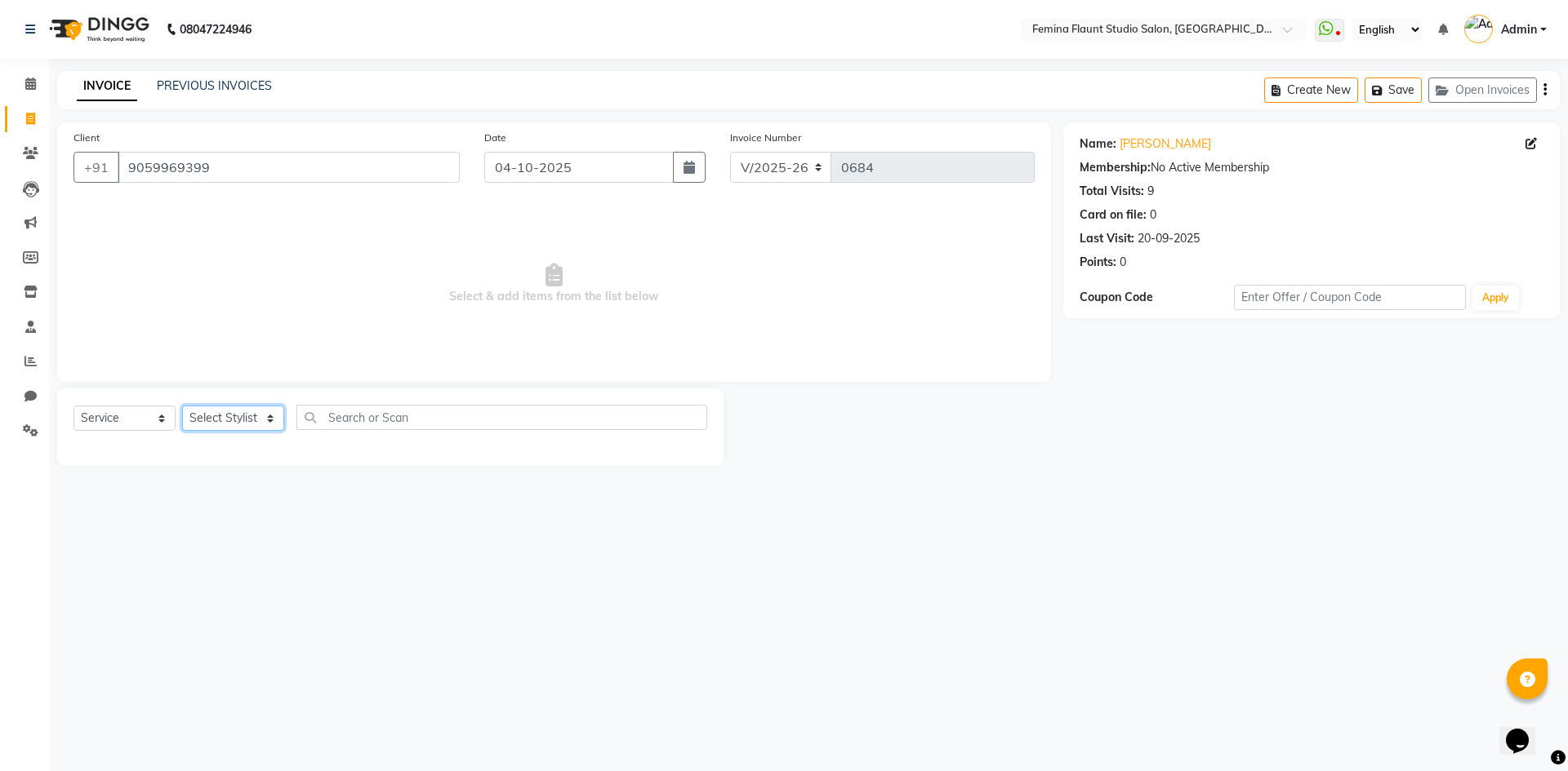
click at [264, 409] on select "Select Stylist Admin Durga [PERSON_NAME] [PERSON_NAME] Sri [PERSON_NAME] [PERSO…" at bounding box center [233, 417] width 102 height 25
select select "80612"
click at [182, 405] on select "Select Stylist Admin Durga [PERSON_NAME] [PERSON_NAME] Sri [PERSON_NAME] [PERSO…" at bounding box center [233, 417] width 102 height 25
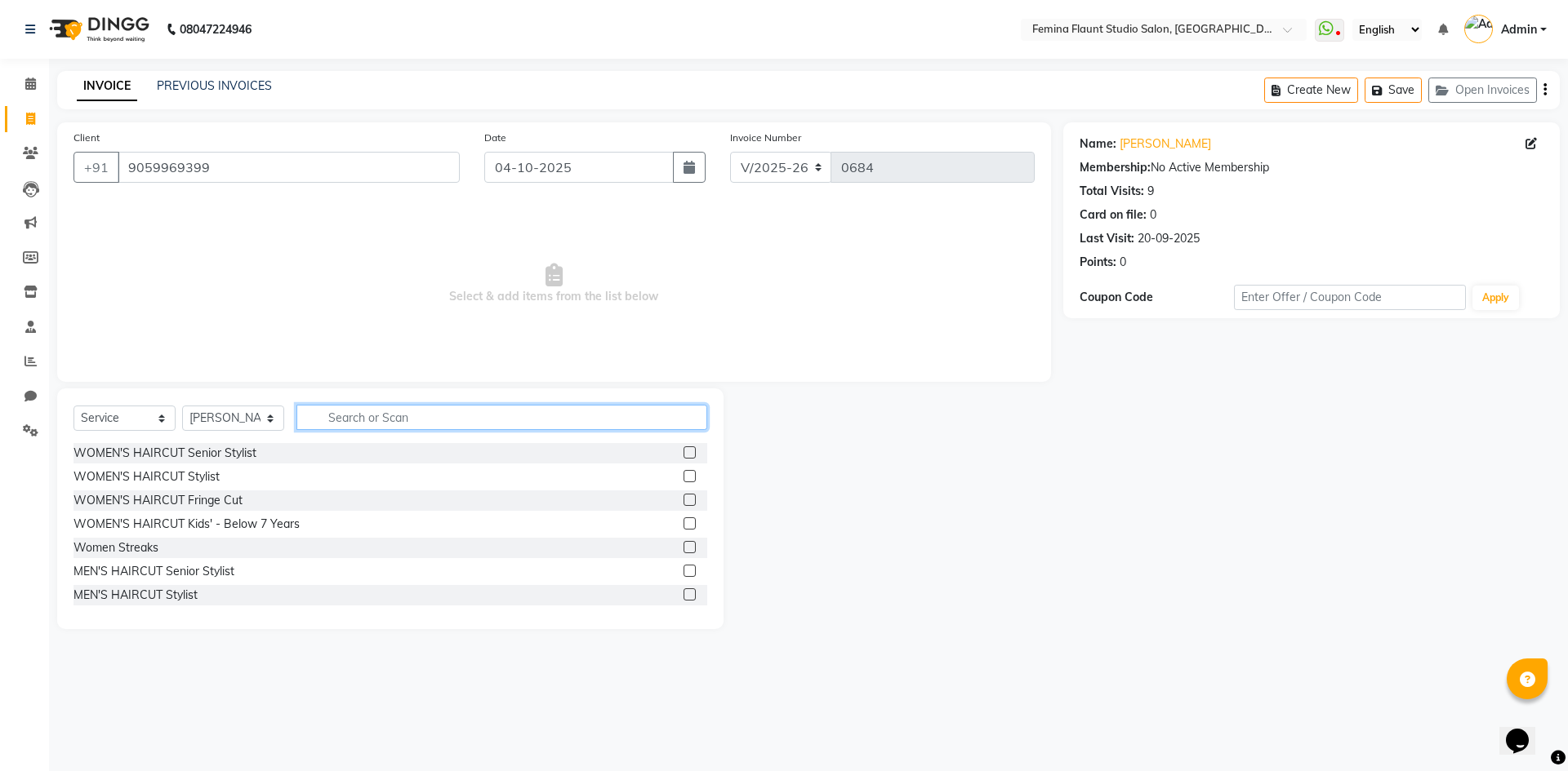
click at [355, 418] on input "text" at bounding box center [502, 417] width 411 height 25
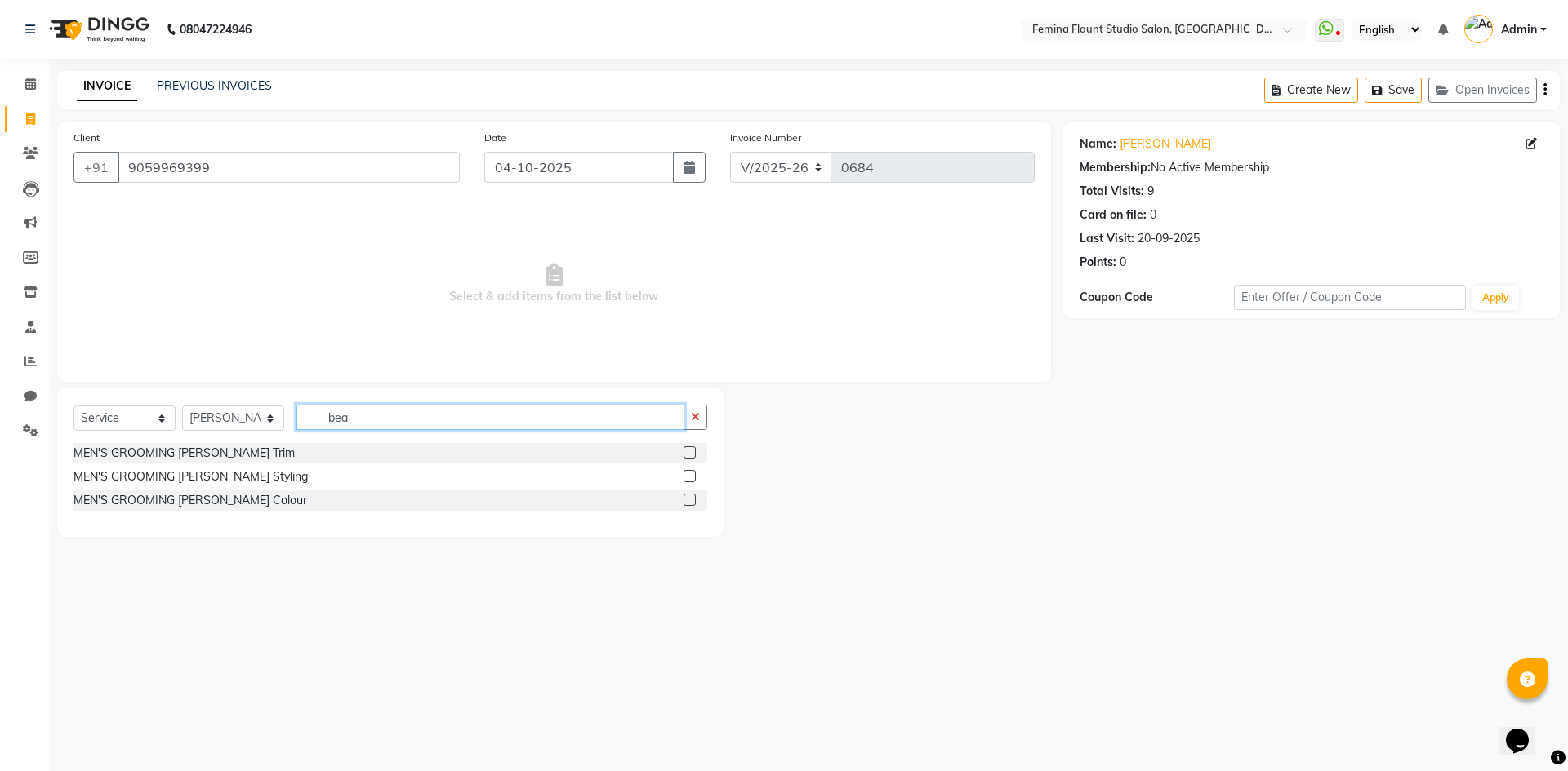
type input "bea"
click at [689, 474] on label at bounding box center [689, 476] width 12 height 12
click at [689, 474] on input "checkbox" at bounding box center [688, 477] width 10 height 10
click at [689, 474] on label at bounding box center [689, 476] width 12 height 12
click at [689, 474] on input "checkbox" at bounding box center [688, 477] width 10 height 10
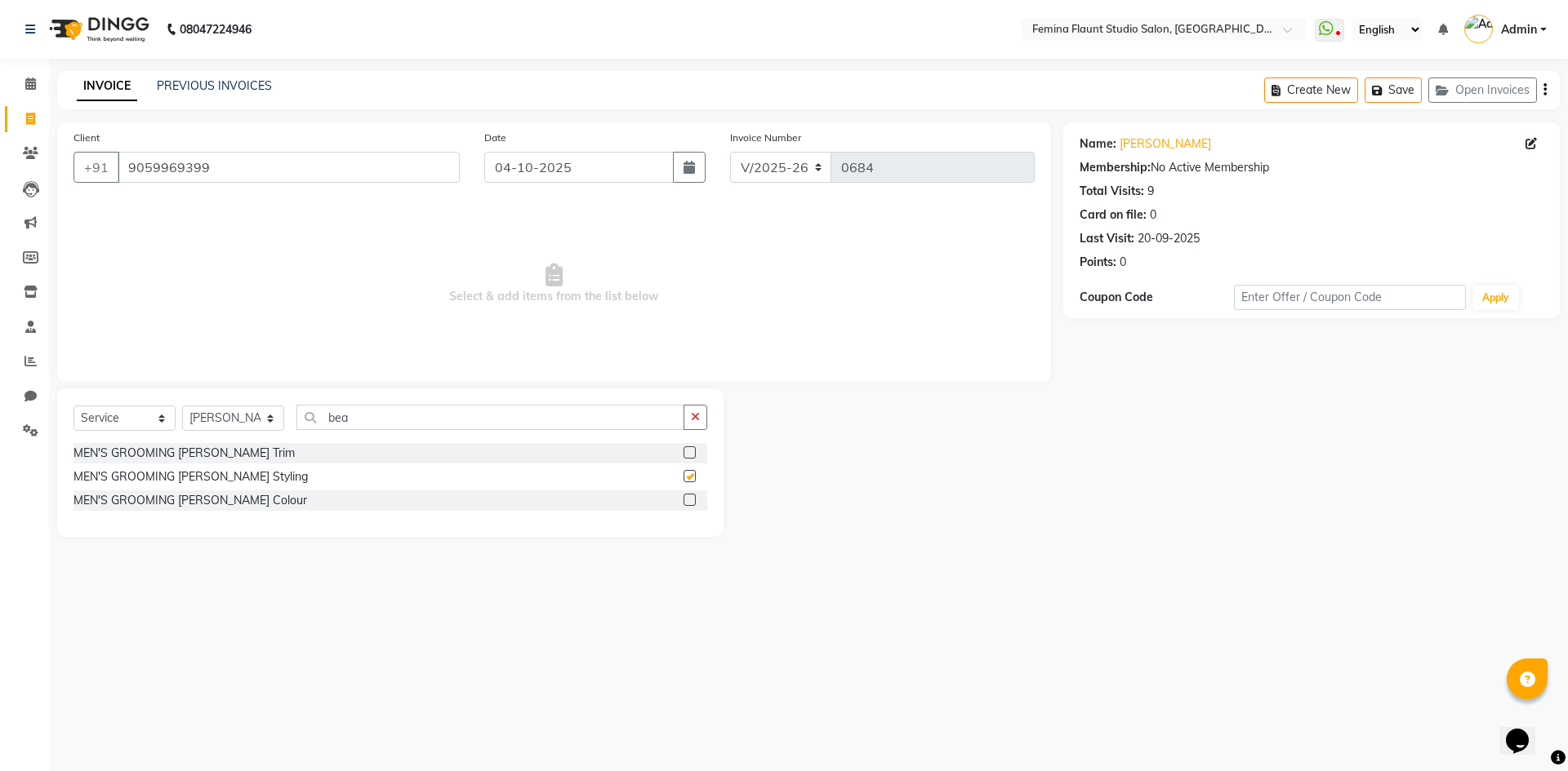
checkbox input "false"
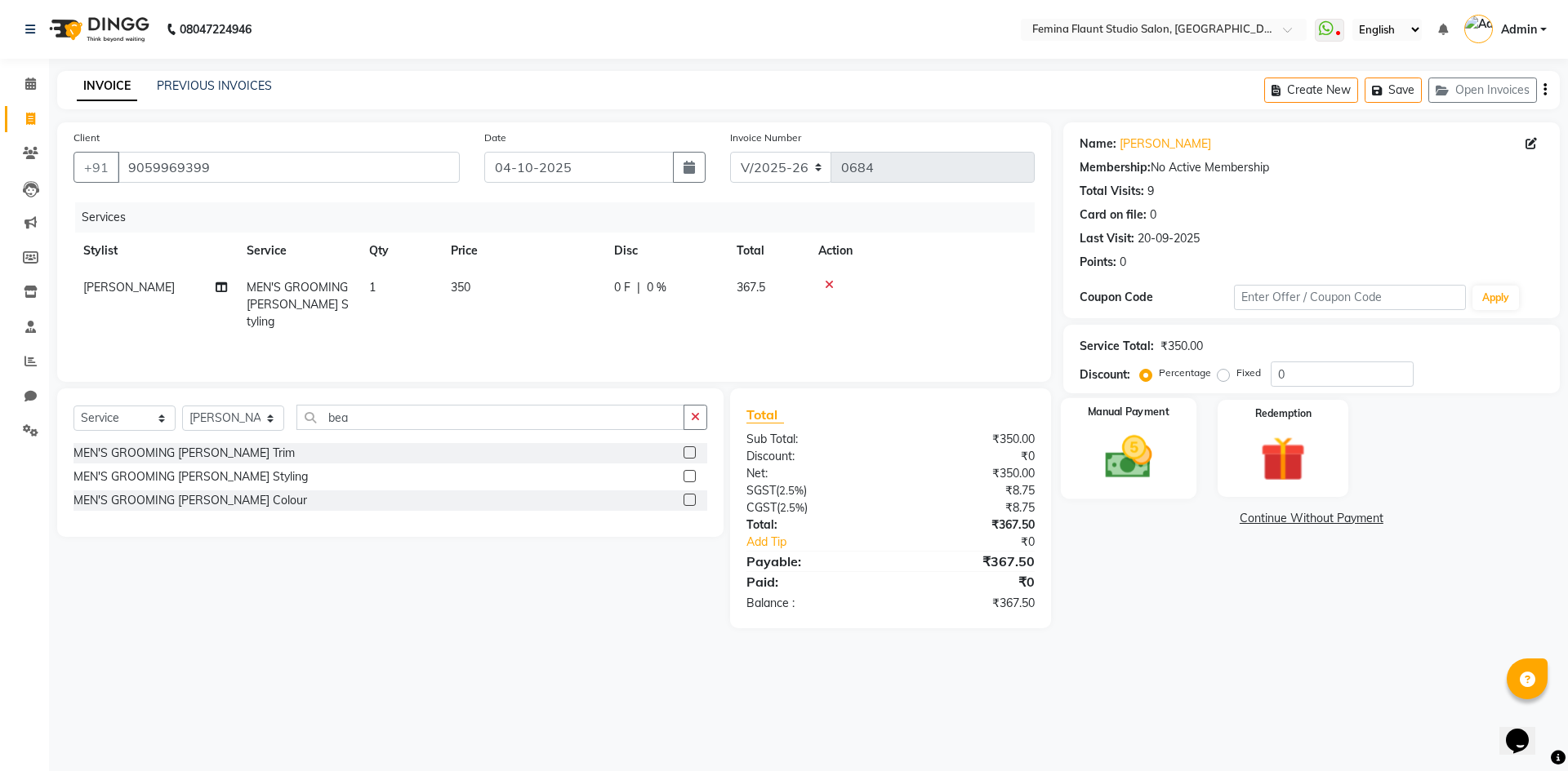
click at [1132, 470] on img at bounding box center [1128, 457] width 76 height 54
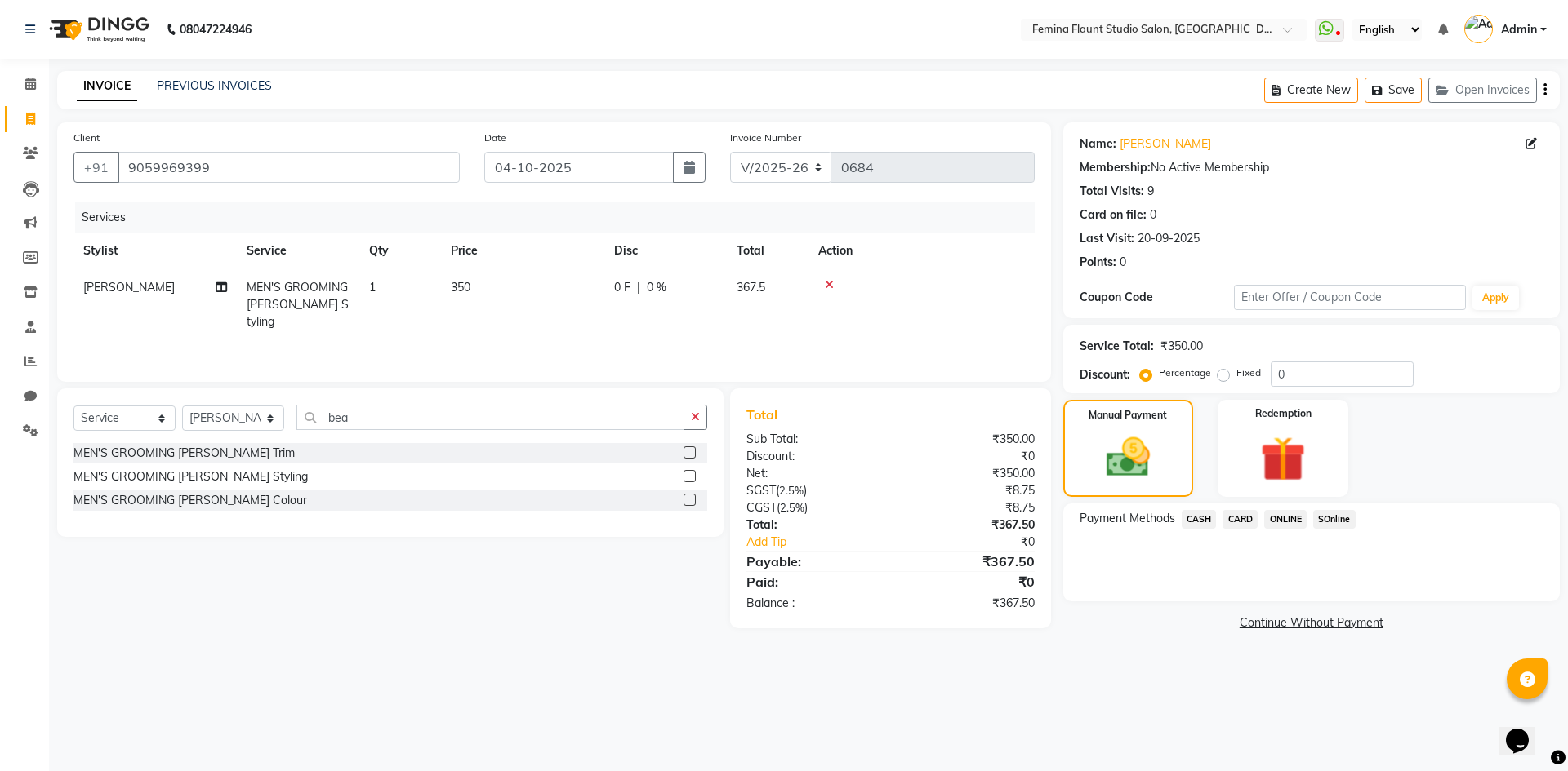
click at [1336, 516] on span "SOnline" at bounding box center [1335, 519] width 43 height 19
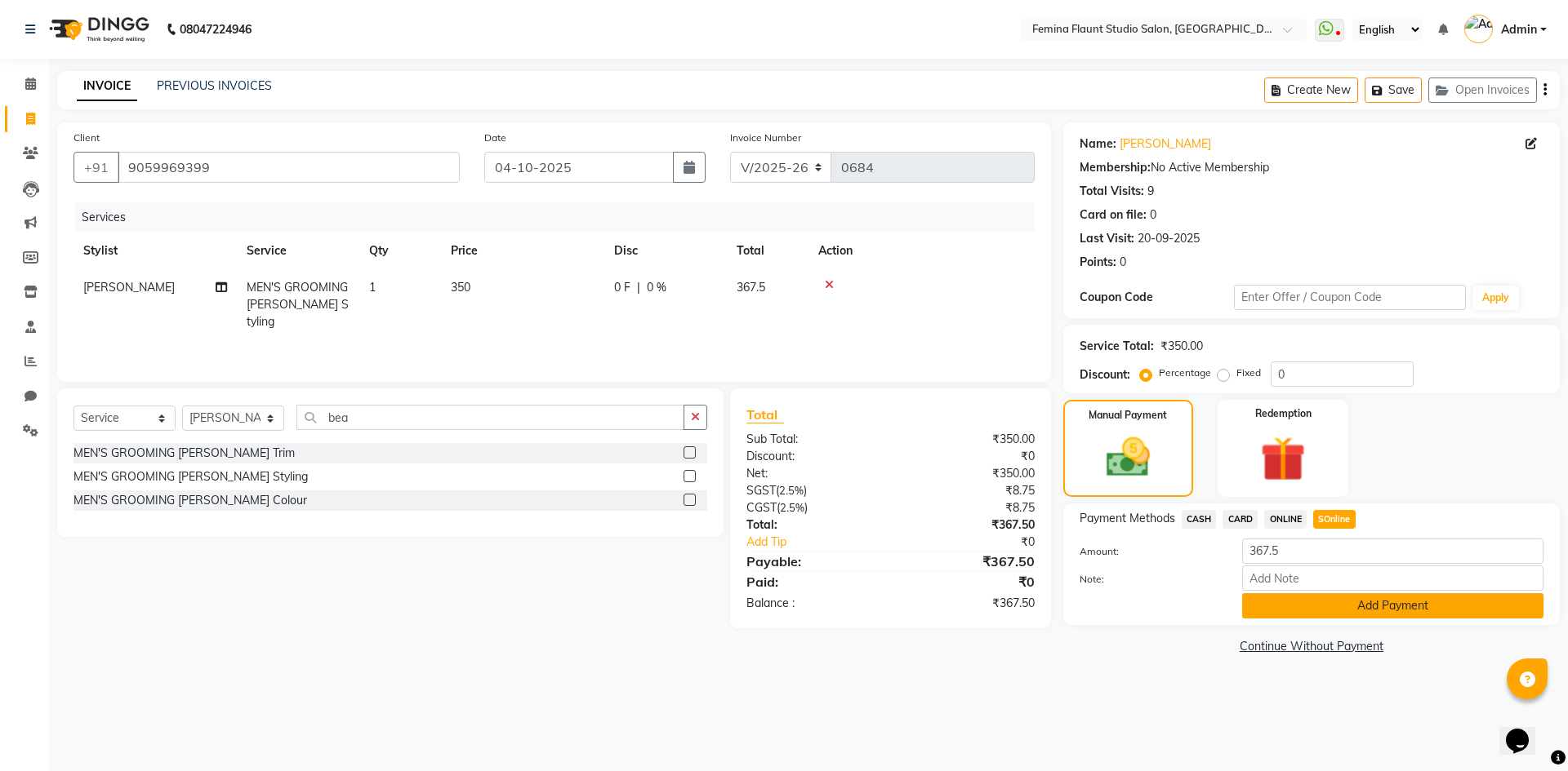
click at [1449, 605] on button "Add Payment" at bounding box center [1392, 605] width 301 height 25
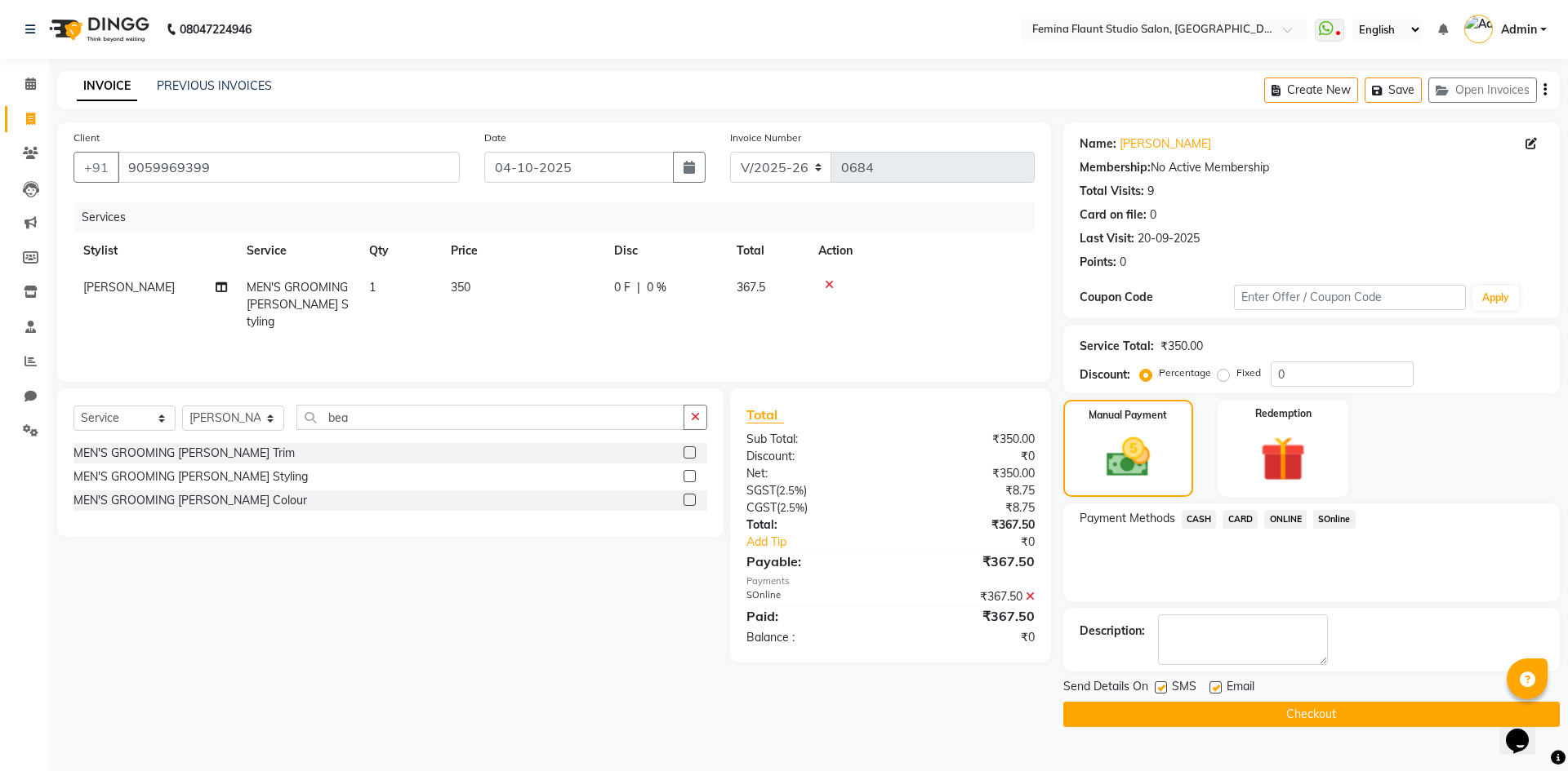
click at [1324, 715] on button "Checkout" at bounding box center [1311, 714] width 496 height 25
